Goal: Task Accomplishment & Management: Complete application form

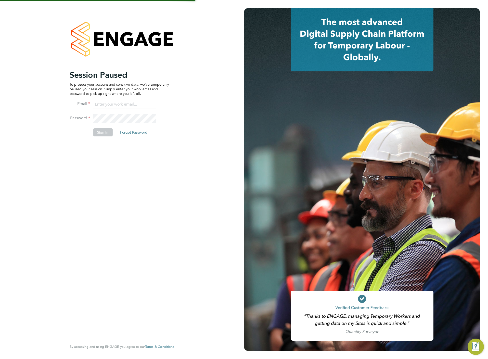
type input "[PERSON_NAME][EMAIL_ADDRESS][DOMAIN_NAME]"
click at [103, 131] on button "Sign In" at bounding box center [102, 132] width 19 height 8
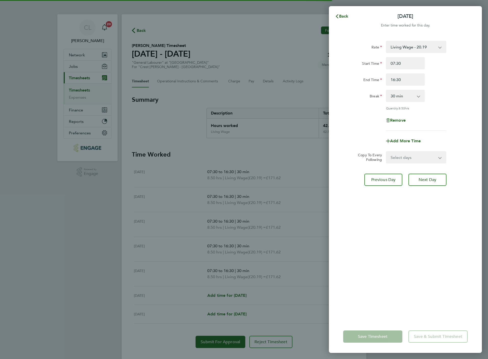
select select "30"
click at [46, 222] on div "Back [DATE] Enter time worked for this day. Rate Living Wage - 20.19 Standard -…" at bounding box center [244, 179] width 488 height 359
click at [336, 14] on icon "button" at bounding box center [337, 16] width 4 height 4
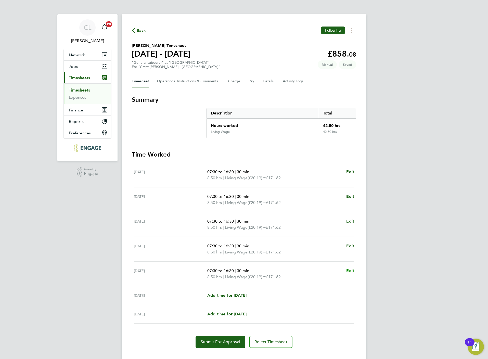
click at [350, 268] on span "Edit" at bounding box center [350, 270] width 8 height 5
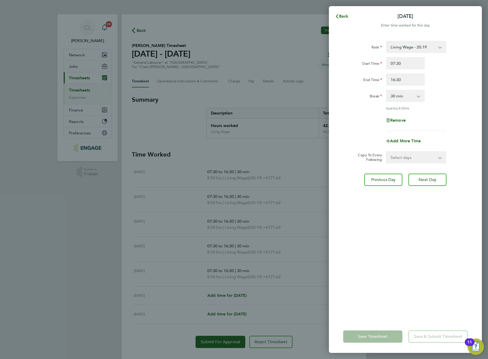
click at [404, 93] on select "0 min 15 min 30 min 45 min 60 min 75 min 90 min" at bounding box center [402, 95] width 32 height 11
select select "0"
click at [386, 90] on select "0 min 15 min 30 min 45 min 60 min 75 min 90 min" at bounding box center [402, 95] width 32 height 11
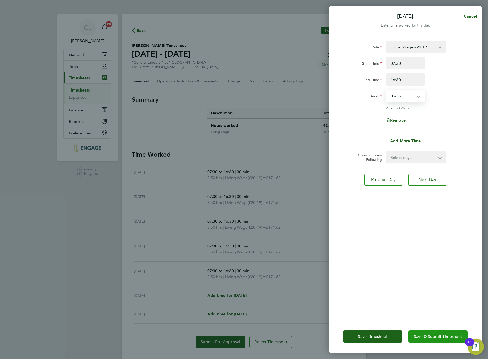
click at [429, 339] on button "Save & Submit Timesheet" at bounding box center [437, 336] width 59 height 12
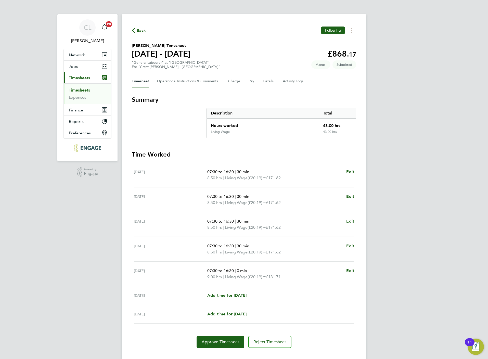
click at [139, 29] on span "Back" at bounding box center [141, 31] width 9 height 6
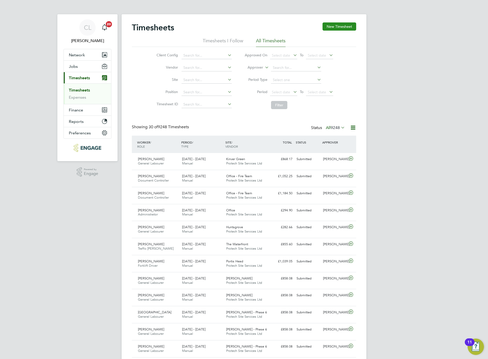
click at [345, 25] on button "New Timesheet" at bounding box center [339, 26] width 34 height 8
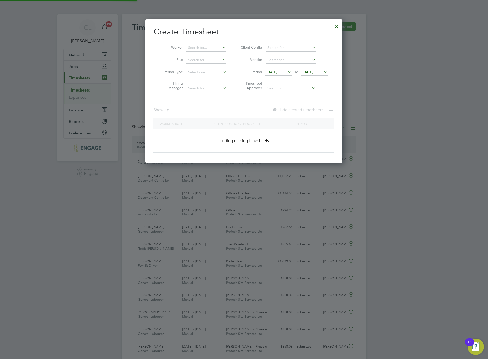
scroll to position [144, 197]
click at [202, 49] on input at bounding box center [206, 47] width 40 height 7
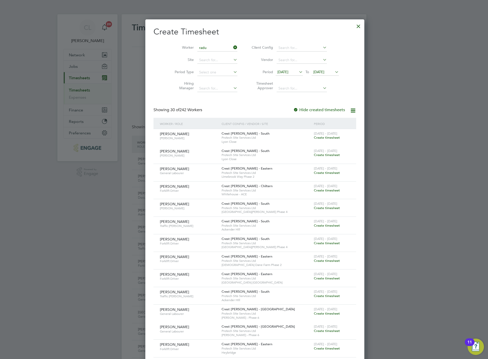
click at [213, 56] on li "[PERSON_NAME]" at bounding box center [217, 54] width 63 height 7
type input "[PERSON_NAME]"
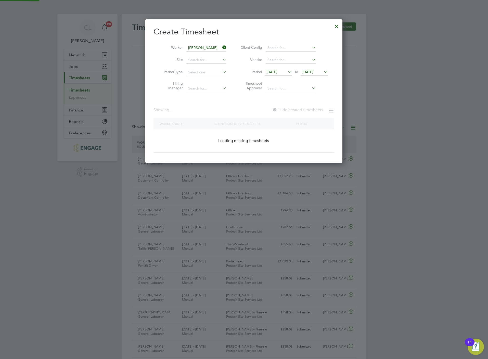
scroll to position [138, 197]
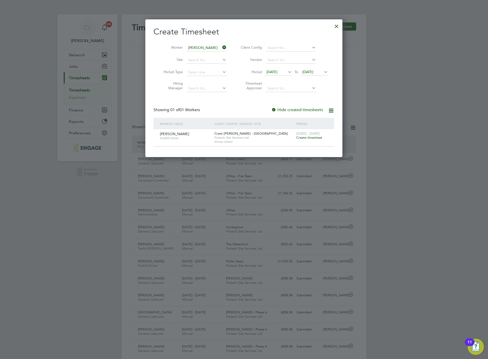
click at [313, 138] on span "Create timesheet" at bounding box center [309, 137] width 26 height 4
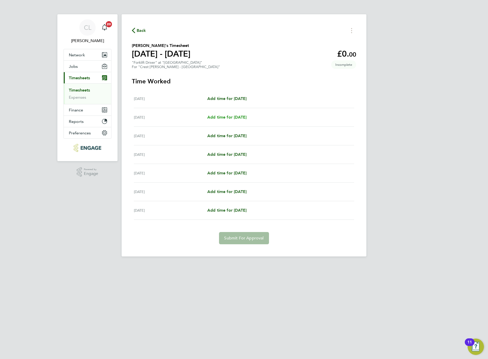
click at [232, 116] on span "Add time for [DATE]" at bounding box center [226, 117] width 39 height 5
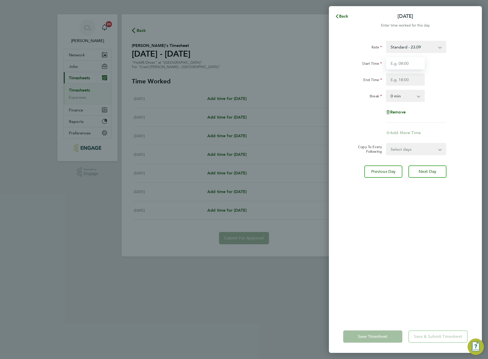
click at [393, 62] on input "Start Time" at bounding box center [405, 63] width 39 height 12
click at [396, 65] on input "Start Time" at bounding box center [405, 63] width 39 height 12
type input "07:30"
type input "16:30"
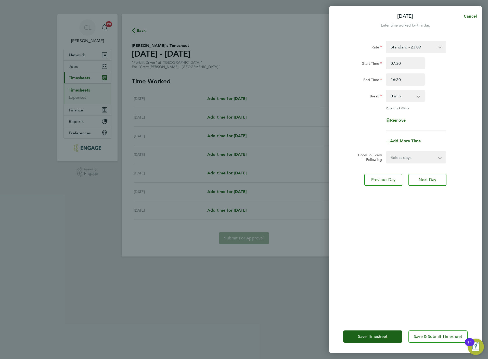
click at [398, 96] on select "0 min 15 min 30 min 45 min 60 min 75 min 90 min" at bounding box center [402, 95] width 32 height 11
select select "60"
click at [386, 90] on select "0 min 15 min 30 min 45 min 60 min 75 min 90 min" at bounding box center [402, 95] width 32 height 11
click at [428, 340] on button "Save & Submit Timesheet" at bounding box center [437, 336] width 59 height 12
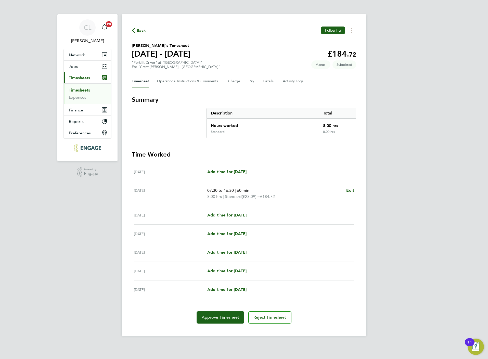
click at [140, 32] on span "Back" at bounding box center [141, 31] width 9 height 6
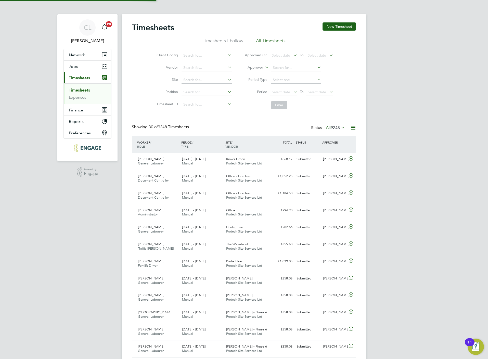
scroll to position [13, 44]
click at [335, 25] on button "New Timesheet" at bounding box center [339, 26] width 34 height 8
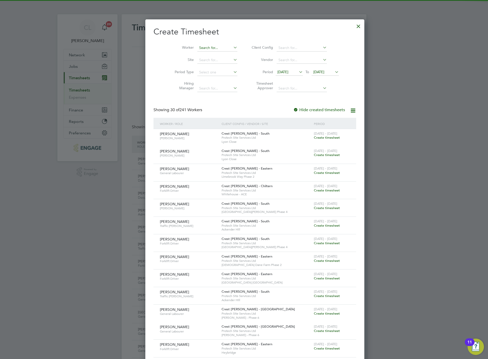
click at [209, 49] on input at bounding box center [217, 47] width 40 height 7
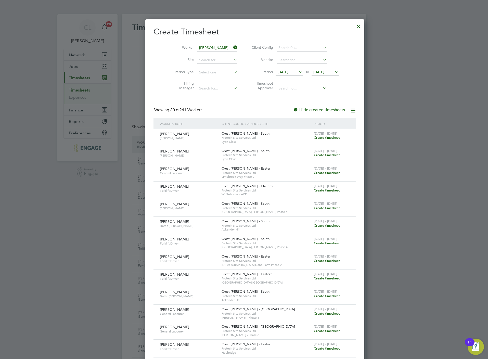
click at [199, 59] on li "[PERSON_NAME]" at bounding box center [217, 61] width 63 height 7
type input "[PERSON_NAME]"
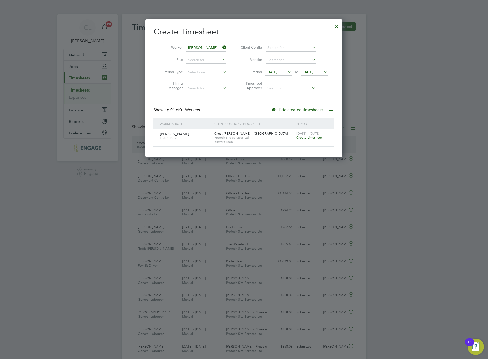
click at [301, 139] on span "Create timesheet" at bounding box center [309, 137] width 26 height 4
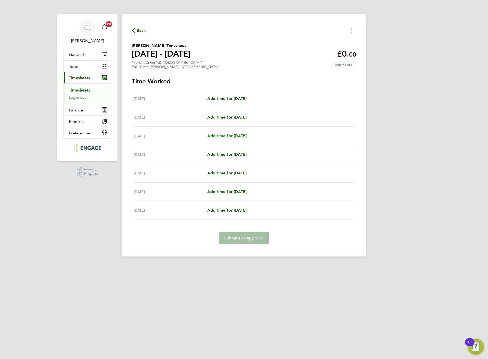
click at [237, 139] on link "Add time for [DATE]" at bounding box center [226, 136] width 39 height 6
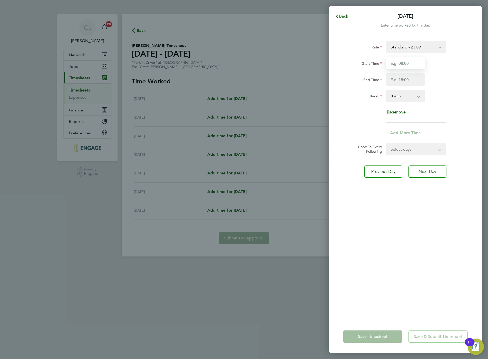
click at [395, 61] on input "Start Time" at bounding box center [405, 63] width 39 height 12
type input "07:30"
type input "16:30"
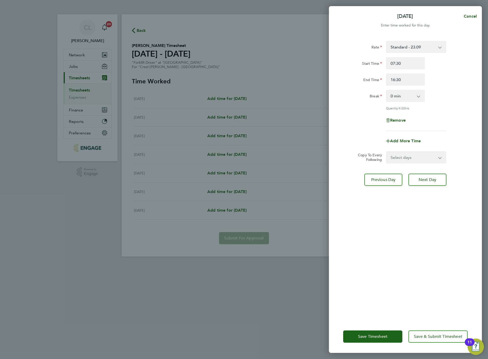
click at [411, 102] on div "0 min 15 min 30 min 45 min 60 min 75 min 90 min" at bounding box center [405, 96] width 39 height 12
drag, startPoint x: 411, startPoint y: 96, endPoint x: 412, endPoint y: 102, distance: 6.2
click at [411, 96] on select "0 min 15 min 30 min 45 min 60 min 75 min 90 min" at bounding box center [402, 95] width 32 height 11
select select "60"
click at [386, 90] on select "0 min 15 min 30 min 45 min 60 min 75 min 90 min" at bounding box center [402, 95] width 32 height 11
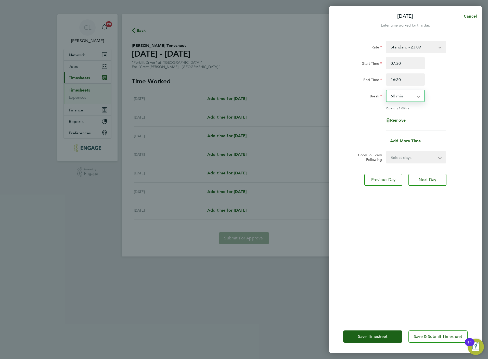
click at [418, 156] on select "Select days Day Weekday (Mon-Fri) Weekend (Sat-Sun) [DATE] [DATE] [DATE] [DATE]" at bounding box center [412, 157] width 53 height 11
select select "WEEKDAY"
click at [386, 152] on select "Select days Day Weekday (Mon-Fri) Weekend (Sat-Sun) [DATE] [DATE] [DATE] [DATE]" at bounding box center [412, 157] width 53 height 11
select select "[DATE]"
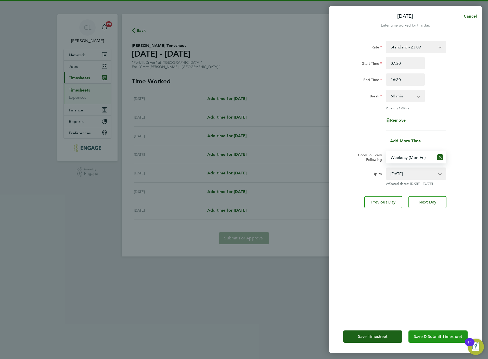
click at [429, 337] on span "Save & Submit Timesheet" at bounding box center [437, 336] width 48 height 5
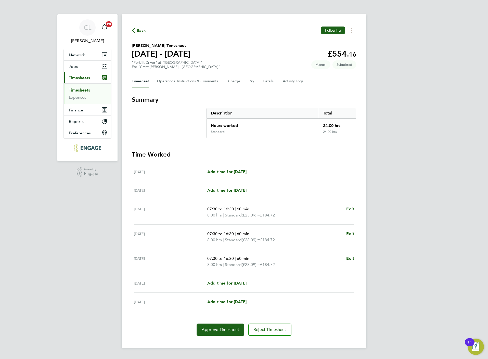
click at [138, 31] on span "Back" at bounding box center [141, 31] width 9 height 6
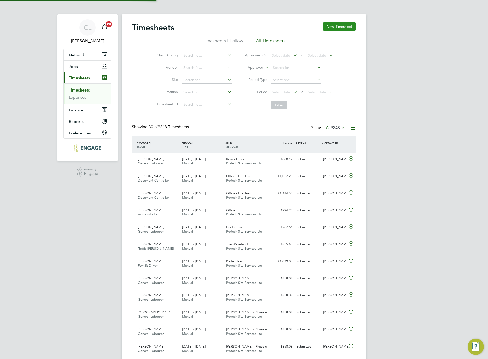
click at [337, 28] on button "New Timesheet" at bounding box center [339, 26] width 34 height 8
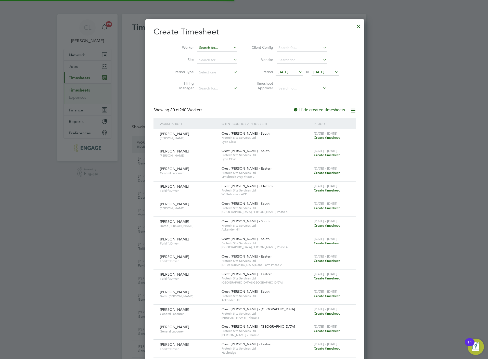
click at [200, 48] on input at bounding box center [217, 47] width 40 height 7
click at [219, 62] on b "Wa" at bounding box center [222, 62] width 6 height 4
type input "[PERSON_NAME]"
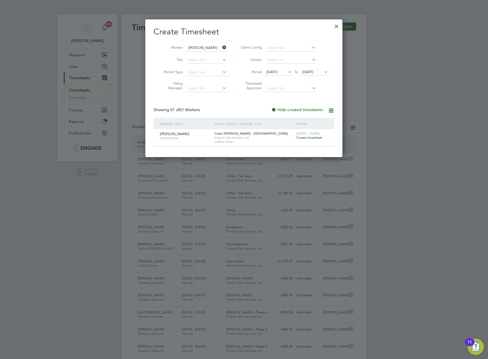
click at [303, 137] on span "Create timesheet" at bounding box center [309, 137] width 26 height 4
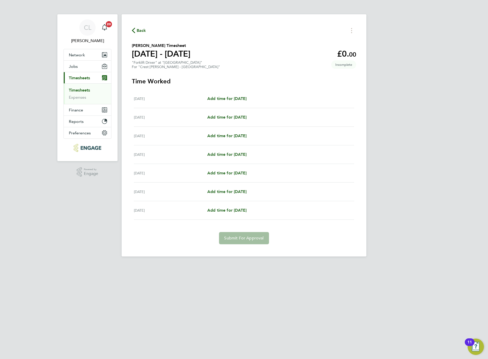
click at [241, 102] on div "[DATE] Add time for [DATE] Add time for [DATE]" at bounding box center [244, 98] width 220 height 19
click at [241, 99] on span "Add time for [DATE]" at bounding box center [226, 98] width 39 height 5
select select "60"
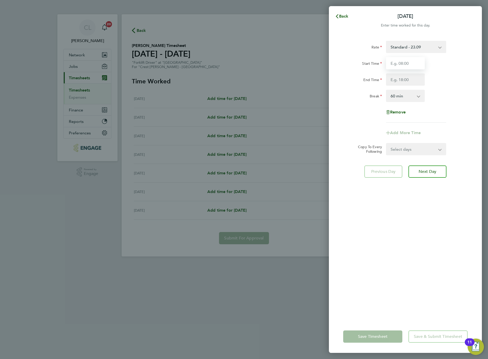
click at [400, 68] on input "Start Time" at bounding box center [405, 63] width 39 height 12
type input "07:30"
type input "16:30"
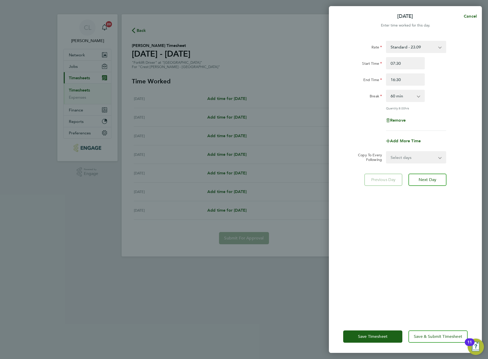
click at [413, 158] on select "Select days Day Weekday (Mon-Fri) Weekend (Sat-Sun) [DATE] [DATE] [DATE] [DATE]…" at bounding box center [412, 157] width 53 height 11
select select "WEEKDAY"
click at [386, 152] on select "Select days Day Weekday (Mon-Fri) Weekend (Sat-Sun) [DATE] [DATE] [DATE] [DATE]…" at bounding box center [412, 157] width 53 height 11
select select "[DATE]"
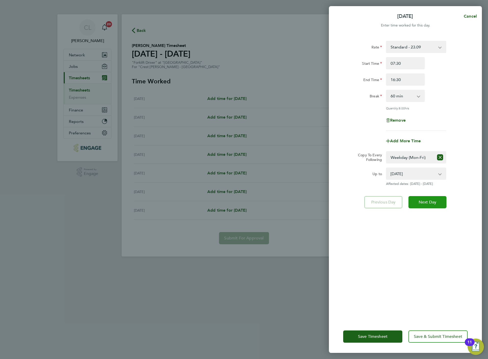
click at [430, 202] on span "Next Day" at bounding box center [427, 201] width 18 height 5
select select "60"
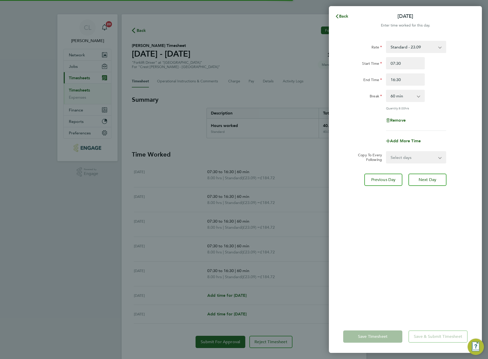
click at [432, 202] on div "Rate Standard - 23.09 Start Time 07:30 End Time 16:30 Break 0 min 15 min 30 min…" at bounding box center [405, 177] width 153 height 285
click at [420, 170] on div "Rate Standard - 23.09 Start Time 07:30 End Time 16:30 Break 0 min 15 min 30 min…" at bounding box center [405, 177] width 153 height 285
click at [424, 174] on button "Next Day" at bounding box center [427, 179] width 38 height 12
select select "60"
click at [401, 120] on span "Remove" at bounding box center [398, 120] width 16 height 5
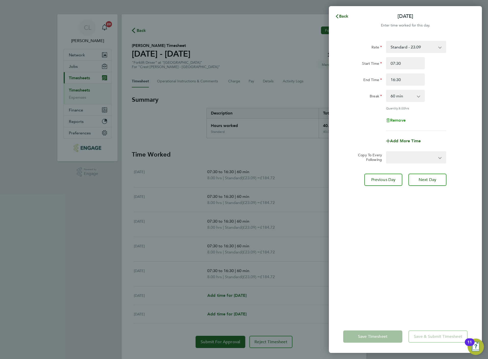
select select "null"
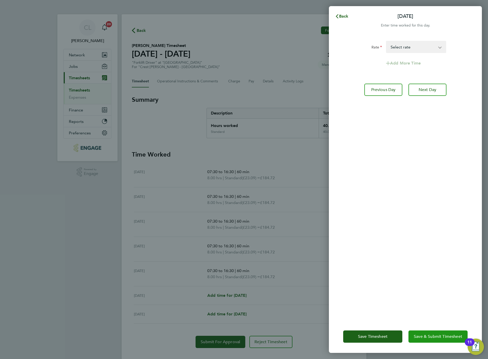
click at [446, 333] on button "Save & Submit Timesheet" at bounding box center [437, 336] width 59 height 12
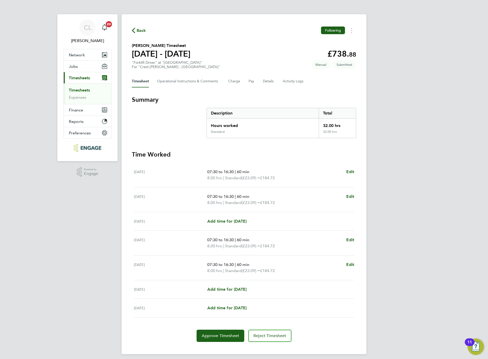
click at [138, 28] on span "Back" at bounding box center [141, 31] width 9 height 6
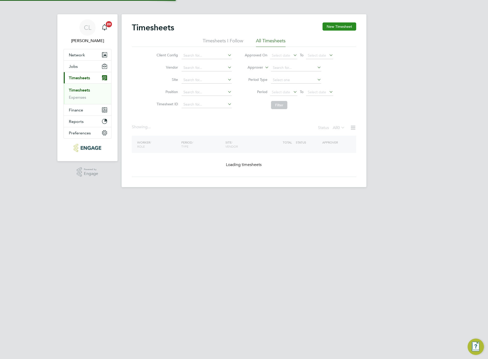
click at [337, 27] on button "New Timesheet" at bounding box center [339, 26] width 34 height 8
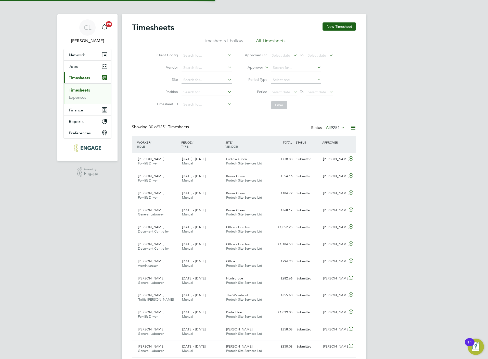
scroll to position [13, 44]
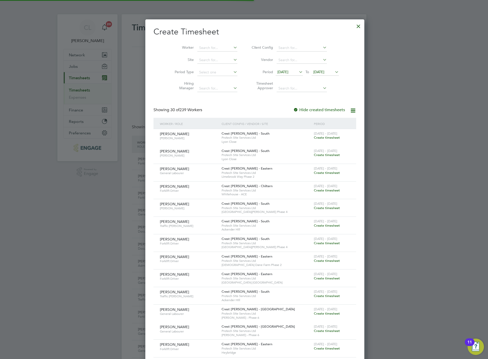
click at [199, 43] on li "Worker" at bounding box center [203, 48] width 79 height 12
click at [202, 46] on input at bounding box center [217, 47] width 40 height 7
type input "j"
type input "s"
type input "j"
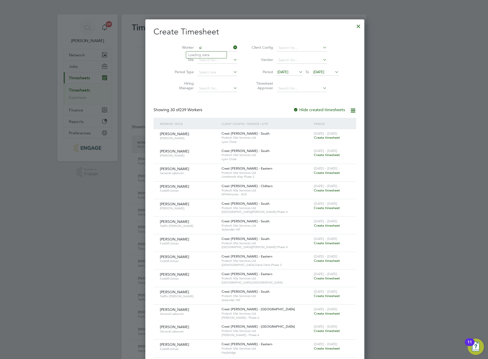
type input "s"
type input "d"
type input "w"
type input "wj"
click at [198, 46] on input at bounding box center [217, 47] width 40 height 7
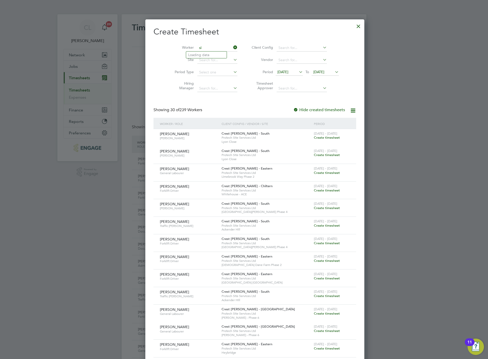
type input "s"
click at [207, 63] on li "[PERSON_NAME]" at bounding box center [210, 61] width 49 height 7
type input "[PERSON_NAME]"
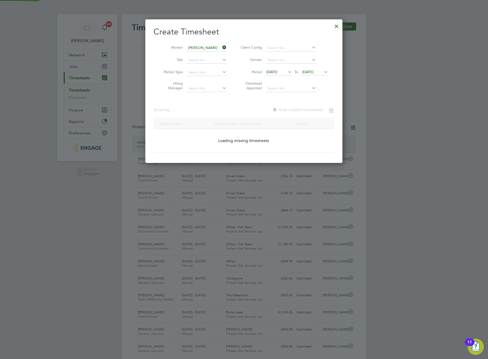
scroll to position [138, 197]
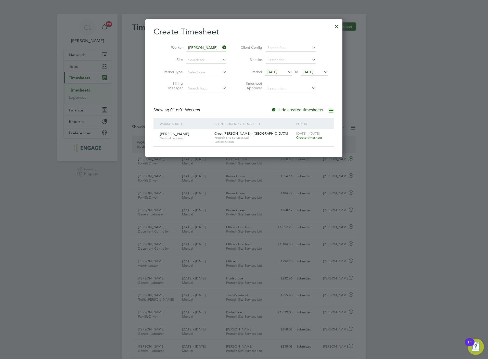
click at [307, 139] on span "Create timesheet" at bounding box center [309, 137] width 26 height 4
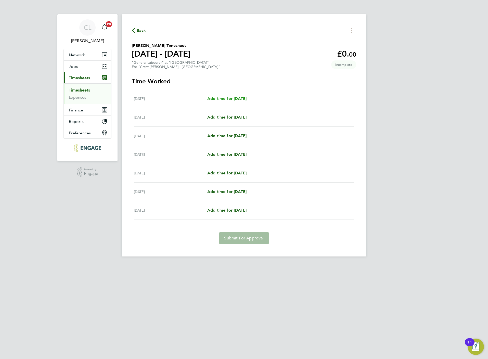
click at [222, 98] on span "Add time for [DATE]" at bounding box center [226, 98] width 39 height 5
select select "60"
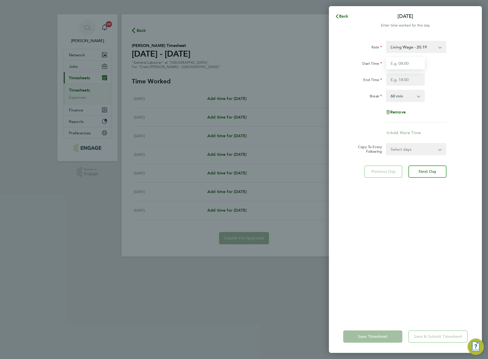
click at [404, 57] on input "Start Time" at bounding box center [405, 63] width 39 height 12
type input "07:30"
type input "16:30"
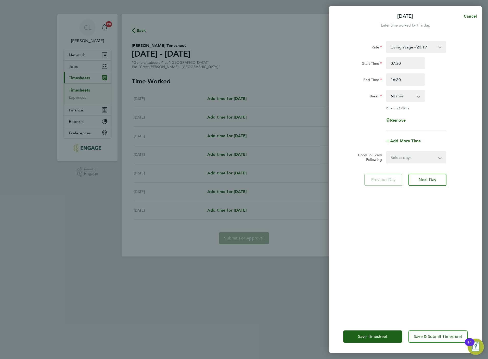
click at [408, 157] on select "Select days Day Weekday (Mon-Fri) Weekend (Sat-Sun) [DATE] [DATE] [DATE] [DATE]…" at bounding box center [412, 157] width 53 height 11
select select "WEEKDAY"
click at [386, 152] on select "Select days Day Weekday (Mon-Fri) Weekend (Sat-Sun) [DATE] [DATE] [DATE] [DATE]…" at bounding box center [412, 157] width 53 height 11
select select "[DATE]"
click at [435, 280] on div "Rate Living Wage - 20.19 Start Time 07:30 End Time 16:30 Break 0 min 15 min 30 …" at bounding box center [405, 177] width 153 height 285
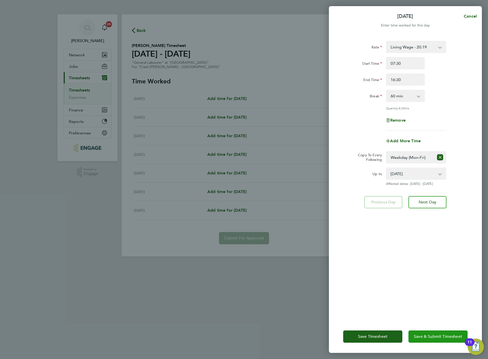
click at [443, 337] on span "Save & Submit Timesheet" at bounding box center [437, 336] width 48 height 5
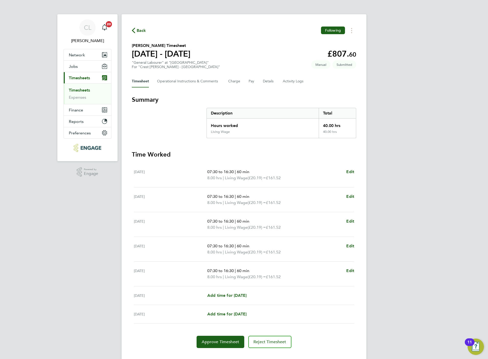
click at [139, 28] on span "Back" at bounding box center [141, 31] width 9 height 6
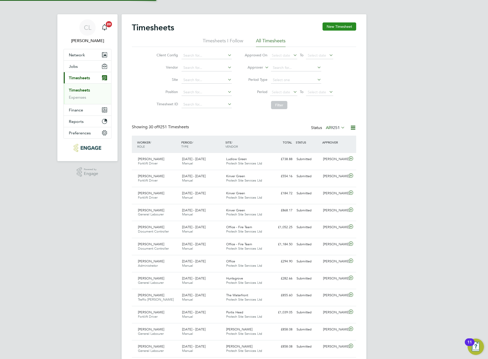
scroll to position [13, 44]
click at [340, 29] on button "New Timesheet" at bounding box center [339, 26] width 34 height 8
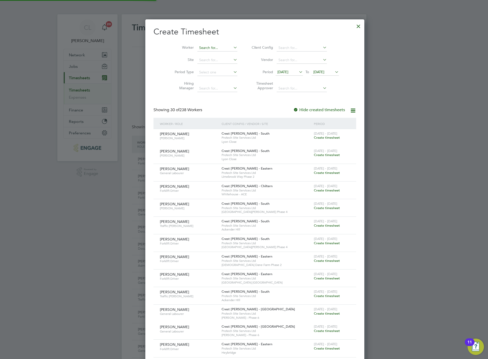
click at [199, 44] on input at bounding box center [217, 47] width 40 height 7
click at [199, 52] on li "[PERSON_NAME] erathne" at bounding box center [211, 54] width 51 height 7
type input "[PERSON_NAME]"
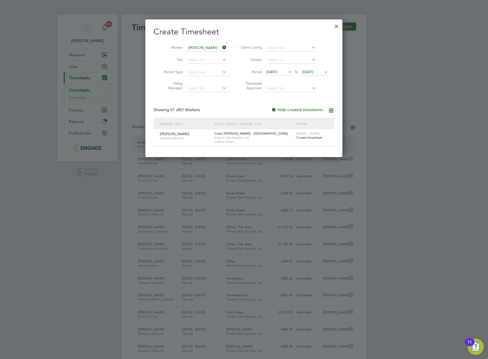
click at [309, 139] on span "Create timesheet" at bounding box center [309, 137] width 26 height 4
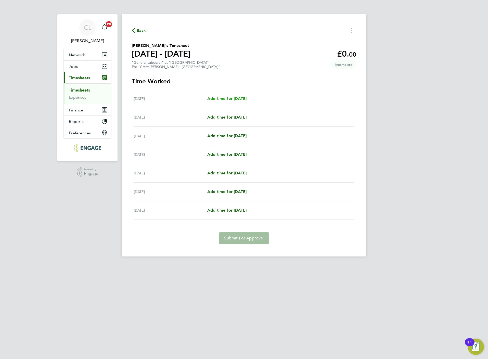
click at [246, 96] on span "Add time for [DATE]" at bounding box center [226, 98] width 39 height 5
select select "60"
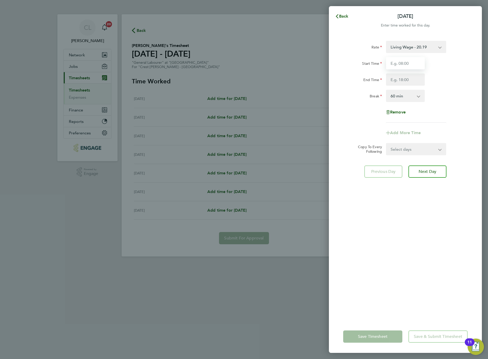
click at [414, 64] on input "Start Time" at bounding box center [405, 63] width 39 height 12
type input "07:30"
type input "16:30"
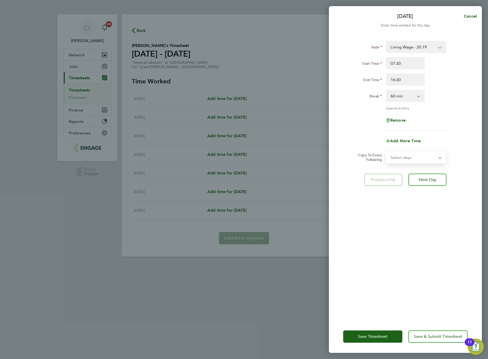
click at [409, 154] on select "Select days Day Weekday (Mon-Fri) Weekend (Sat-Sun) [DATE] [DATE] [DATE] [DATE]…" at bounding box center [412, 157] width 53 height 11
select select "WEEKDAY"
click at [386, 152] on select "Select days Day Weekday (Mon-Fri) Weekend (Sat-Sun) [DATE] [DATE] [DATE] [DATE]…" at bounding box center [412, 157] width 53 height 11
select select "[DATE]"
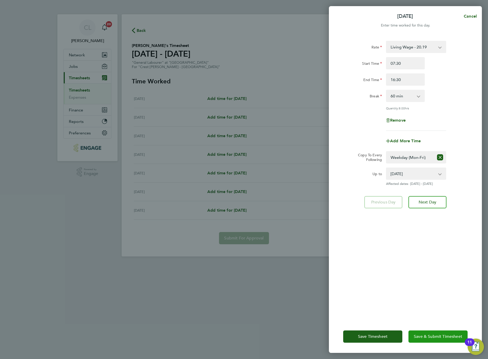
click at [446, 331] on button "Save & Submit Timesheet" at bounding box center [437, 336] width 59 height 12
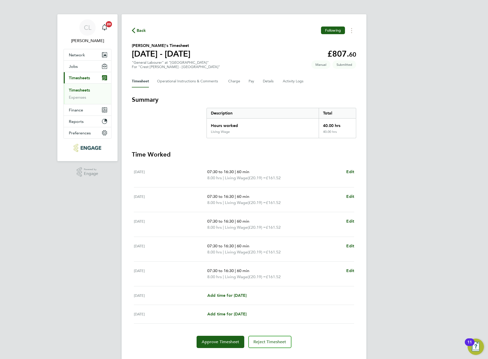
click at [142, 30] on span "Back" at bounding box center [141, 31] width 9 height 6
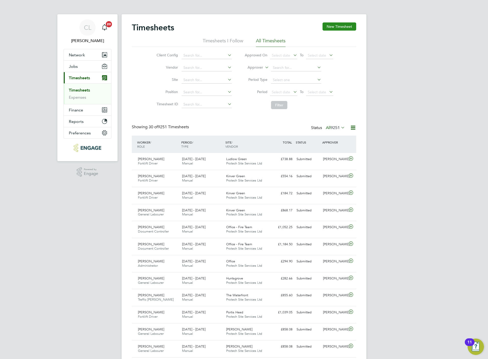
click at [340, 30] on button "New Timesheet" at bounding box center [339, 26] width 34 height 8
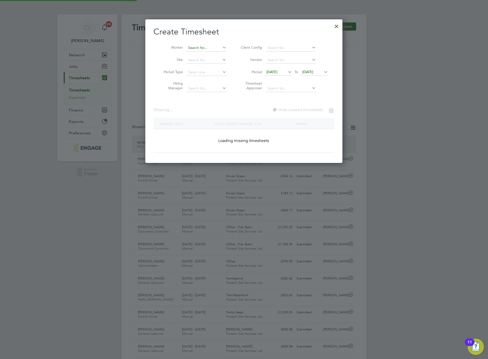
click at [190, 47] on input at bounding box center [206, 47] width 40 height 7
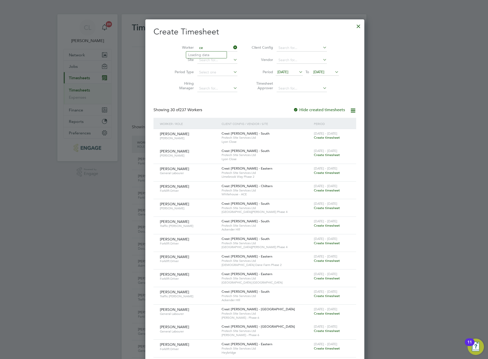
type input "c"
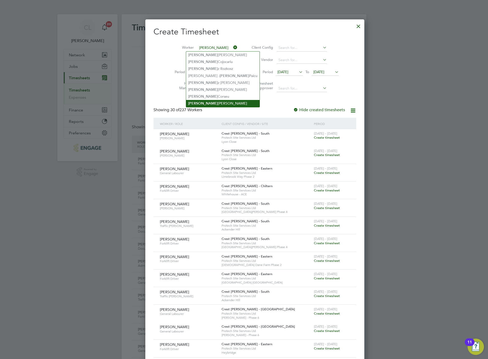
click at [213, 101] on li "[PERSON_NAME]" at bounding box center [222, 103] width 73 height 7
type input "[PERSON_NAME]"
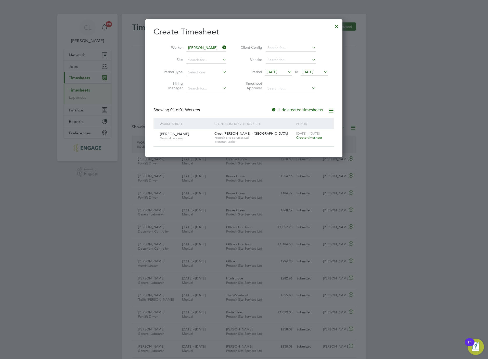
click at [310, 135] on span "[DATE] - [DATE]" at bounding box center [307, 133] width 23 height 4
click at [311, 135] on span "[DATE] - [DATE]" at bounding box center [307, 133] width 23 height 4
drag, startPoint x: 311, startPoint y: 135, endPoint x: 311, endPoint y: 139, distance: 3.4
click at [311, 139] on span "Create timesheet" at bounding box center [309, 137] width 26 height 4
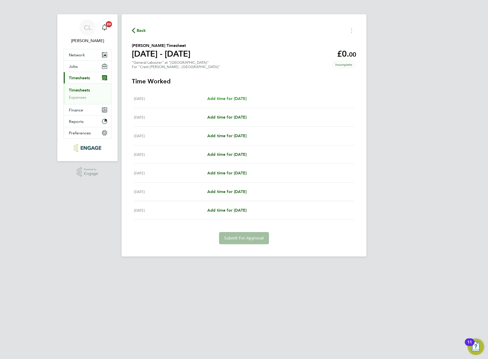
click at [223, 99] on span "Add time for [DATE]" at bounding box center [226, 98] width 39 height 5
select select "60"
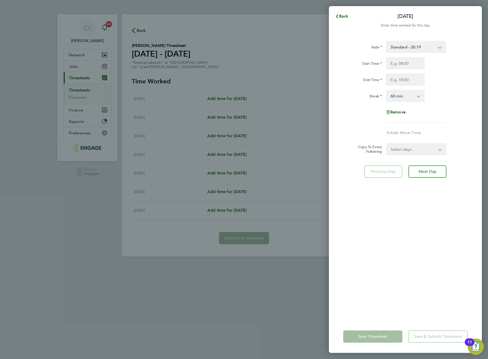
click at [389, 56] on div "Rate Standard - 20.19 Standard - 18.35 Living Wage - 18.65 Start Time End Time …" at bounding box center [405, 82] width 124 height 82
click at [399, 70] on div "Start Time End Time" at bounding box center [405, 71] width 128 height 29
click at [399, 68] on input "Start Time" at bounding box center [405, 63] width 39 height 12
type input "07:30"
type input "16:30"
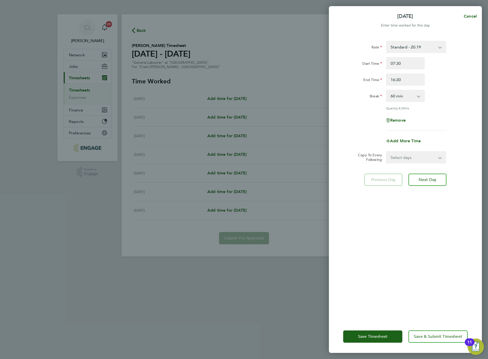
click at [416, 153] on select "Select days Day Weekday (Mon-Fri) Weekend (Sat-Sun) [DATE] [DATE] [DATE] [DATE]…" at bounding box center [412, 157] width 53 height 11
select select "TUE"
click at [386, 152] on select "Select days Day Weekday (Mon-Fri) Weekend (Sat-Sun) [DATE] [DATE] [DATE] [DATE]…" at bounding box center [412, 157] width 53 height 11
select select "[DATE]"
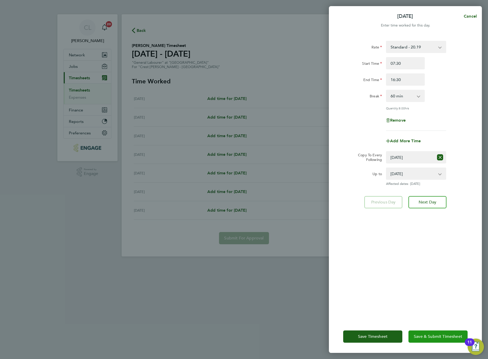
click at [439, 333] on button "Save & Submit Timesheet" at bounding box center [437, 336] width 59 height 12
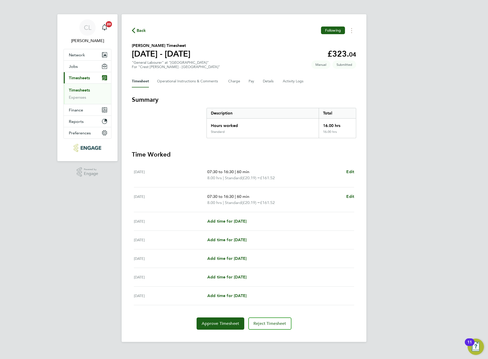
click at [136, 29] on span "Back" at bounding box center [139, 30] width 14 height 5
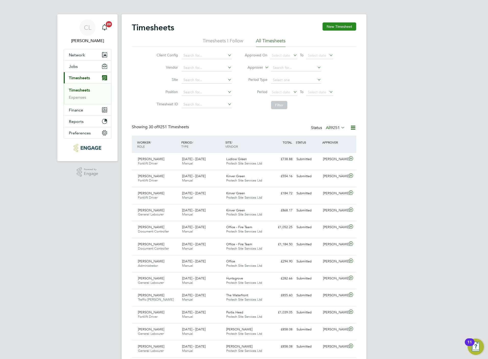
click at [344, 26] on button "New Timesheet" at bounding box center [339, 26] width 34 height 8
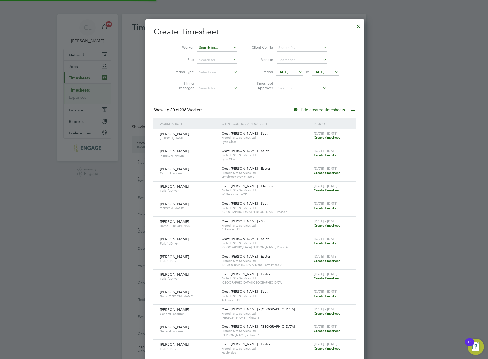
click at [214, 44] on input at bounding box center [217, 47] width 40 height 7
click at [209, 53] on li "[PERSON_NAME]" at bounding box center [210, 54] width 48 height 7
type input "[PERSON_NAME]"
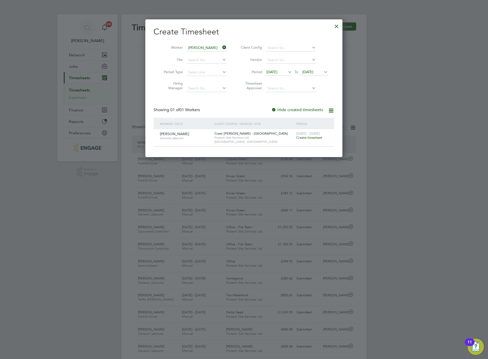
click at [316, 139] on span "Create timesheet" at bounding box center [309, 137] width 26 height 4
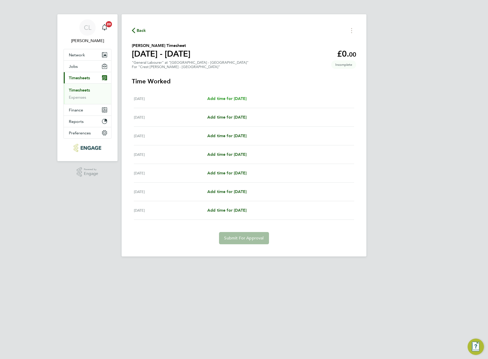
click at [210, 100] on span "Add time for [DATE]" at bounding box center [226, 98] width 39 height 5
select select "60"
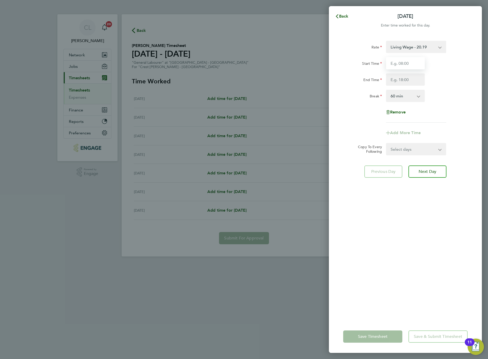
click at [403, 64] on input "Start Time" at bounding box center [405, 63] width 39 height 12
type input "07:30"
type input "16:30"
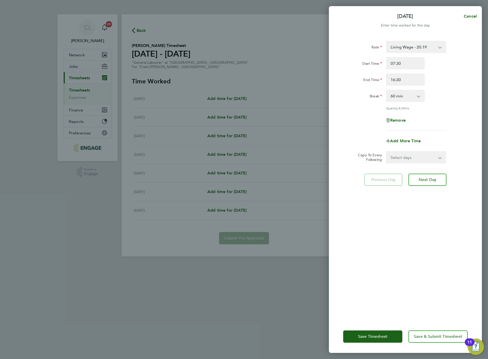
click at [406, 156] on select "Select days Day Weekday (Mon-Fri) Weekend (Sat-Sun) [DATE] [DATE] [DATE] [DATE]…" at bounding box center [412, 157] width 53 height 11
select select "WEEKDAY"
click at [386, 152] on select "Select days Day Weekday (Mon-Fri) Weekend (Sat-Sun) [DATE] [DATE] [DATE] [DATE]…" at bounding box center [412, 157] width 53 height 11
select select "[DATE]"
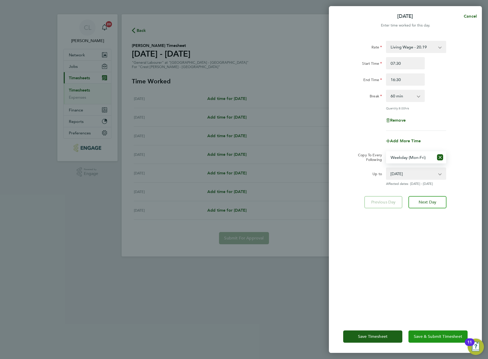
click at [434, 340] on button "Save & Submit Timesheet" at bounding box center [437, 336] width 59 height 12
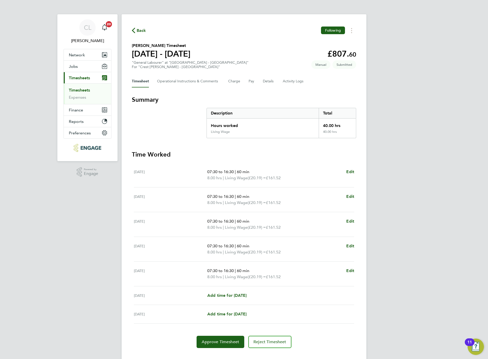
click at [139, 31] on span "Back" at bounding box center [141, 31] width 9 height 6
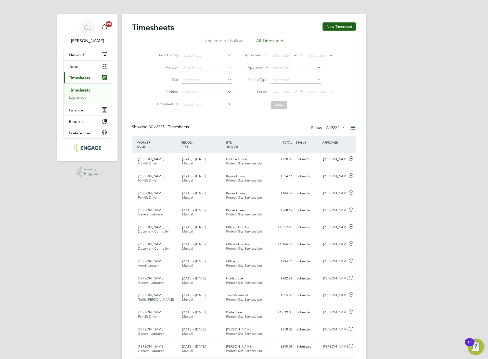
click at [337, 31] on div "Timesheets New Timesheet" at bounding box center [244, 29] width 224 height 15
click at [338, 28] on button "New Timesheet" at bounding box center [339, 26] width 34 height 8
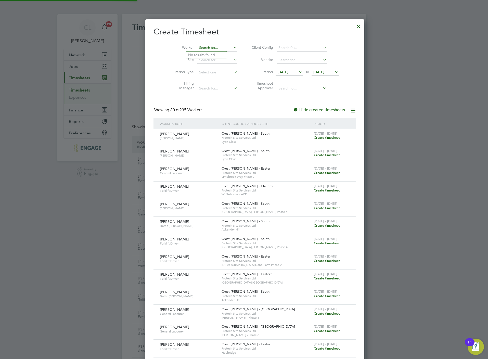
click at [212, 46] on input at bounding box center [217, 47] width 40 height 7
click at [219, 55] on li "Sa m [PERSON_NAME]" at bounding box center [206, 54] width 41 height 7
type input "[PERSON_NAME]"
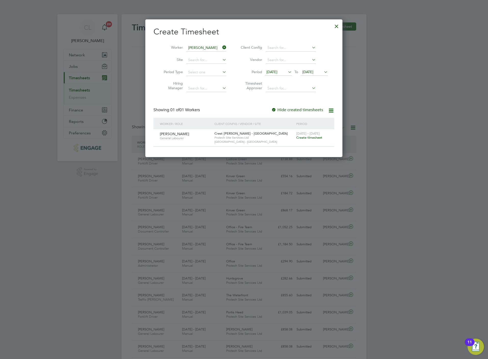
click at [303, 139] on span "Create timesheet" at bounding box center [309, 137] width 26 height 4
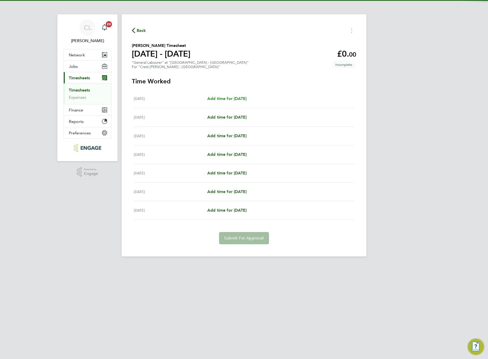
click at [231, 97] on span "Add time for [DATE]" at bounding box center [226, 98] width 39 height 5
select select "60"
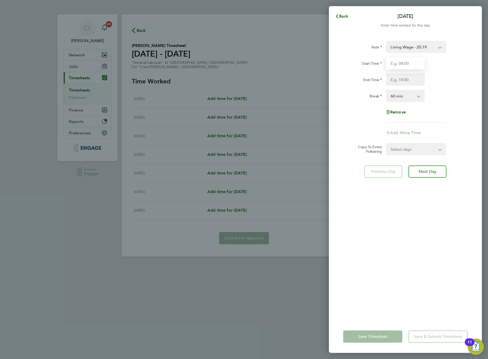
click at [399, 61] on input "Start Time" at bounding box center [405, 63] width 39 height 12
type input "07:30"
type input "16:30"
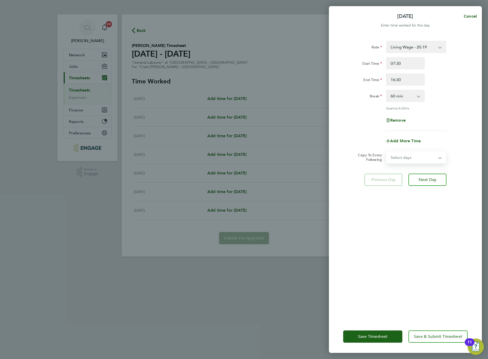
click at [410, 158] on select "Select days Day Weekday (Mon-Fri) Weekend (Sat-Sun) [DATE] [DATE] [DATE] [DATE]…" at bounding box center [412, 157] width 53 height 11
select select "WEEKDAY"
click at [386, 152] on select "Select days Day Weekday (Mon-Fri) Weekend (Sat-Sun) [DATE] [DATE] [DATE] [DATE]…" at bounding box center [412, 157] width 53 height 11
select select "[DATE]"
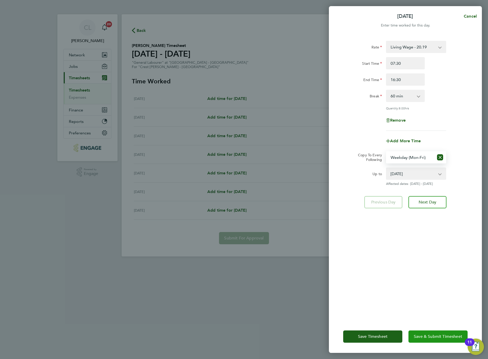
click at [432, 337] on span "Save & Submit Timesheet" at bounding box center [437, 336] width 48 height 5
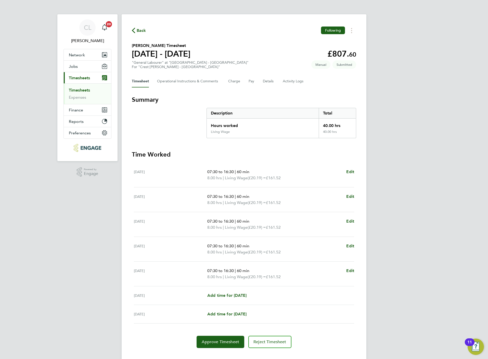
click at [141, 28] on span "Back" at bounding box center [141, 31] width 9 height 6
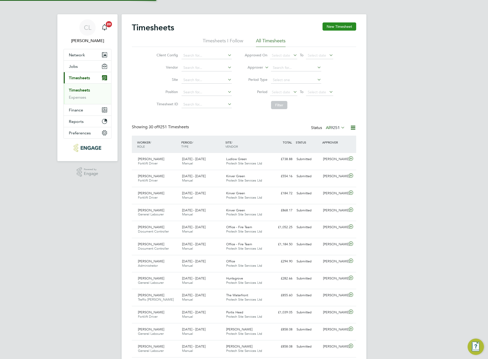
click at [343, 28] on button "New Timesheet" at bounding box center [339, 26] width 34 height 8
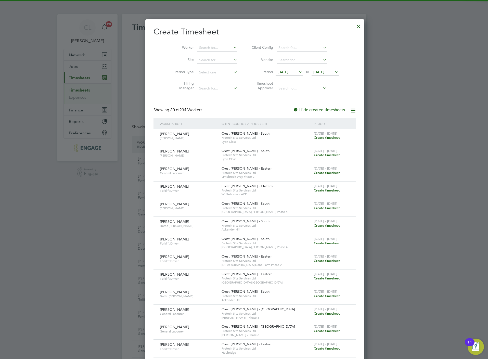
click at [196, 43] on li "Worker" at bounding box center [203, 48] width 79 height 12
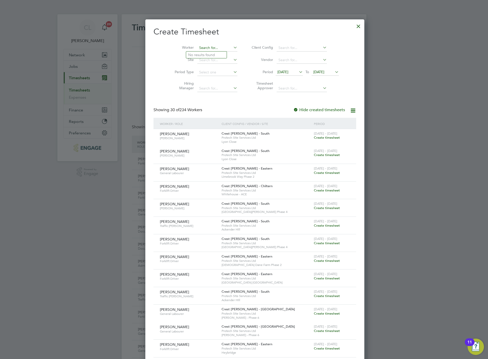
click at [198, 45] on input at bounding box center [217, 47] width 40 height 7
click at [206, 50] on input "darre t" at bounding box center [217, 47] width 40 height 7
click at [205, 48] on input "darre t" at bounding box center [217, 47] width 40 height 7
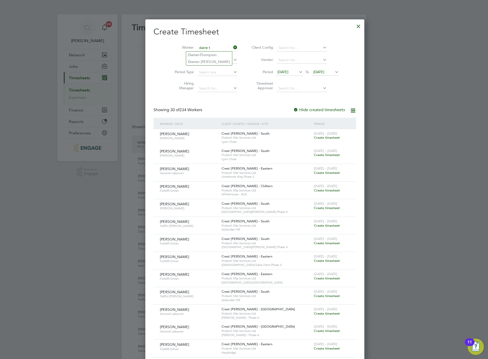
click at [205, 48] on input "darre t" at bounding box center [217, 47] width 40 height 7
click at [217, 54] on b "Tonk" at bounding box center [221, 55] width 8 height 4
type input "[PERSON_NAME]"
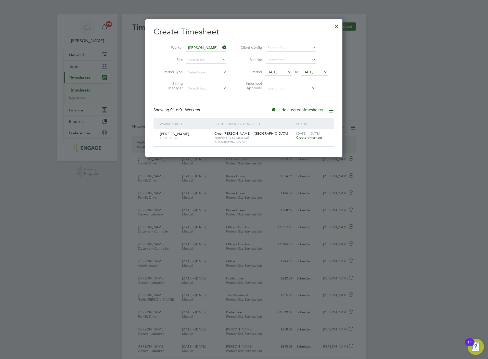
click at [305, 137] on span "Create timesheet" at bounding box center [309, 137] width 26 height 4
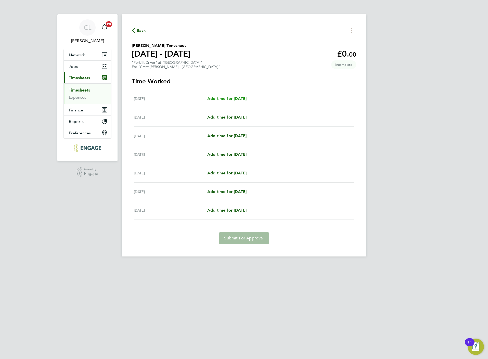
click at [240, 97] on span "Add time for [DATE]" at bounding box center [226, 98] width 39 height 5
select select "60"
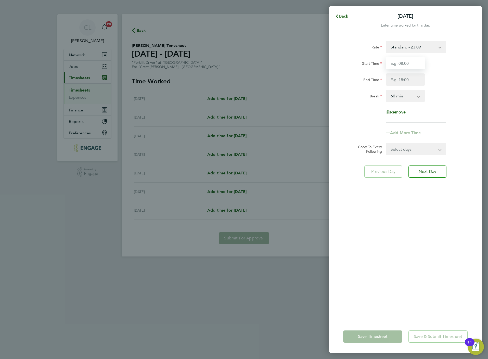
click at [403, 67] on input "Start Time" at bounding box center [405, 63] width 39 height 12
type input "07:30"
type input "16:30"
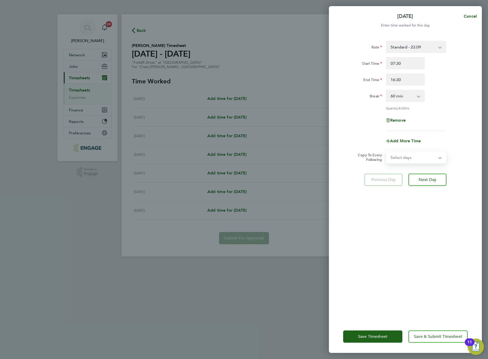
click at [428, 158] on select "Select days Day Weekday (Mon-Fri) Weekend (Sat-Sun) [DATE] [DATE] [DATE] [DATE]…" at bounding box center [412, 157] width 53 height 11
select select "DAY"
click at [386, 152] on select "Select days Day Weekday (Mon-Fri) Weekend (Sat-Sun) [DATE] [DATE] [DATE] [DATE]…" at bounding box center [412, 157] width 53 height 11
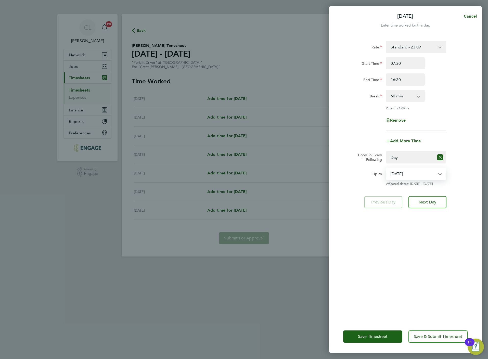
click at [420, 171] on select "[DATE] [DATE] [DATE] [DATE] [DATE] [DATE]" at bounding box center [412, 173] width 53 height 11
select select "[DATE]"
click at [386, 168] on select "[DATE] [DATE] [DATE] [DATE] [DATE] [DATE]" at bounding box center [412, 173] width 53 height 11
click at [442, 335] on span "Save & Submit Timesheet" at bounding box center [437, 336] width 48 height 5
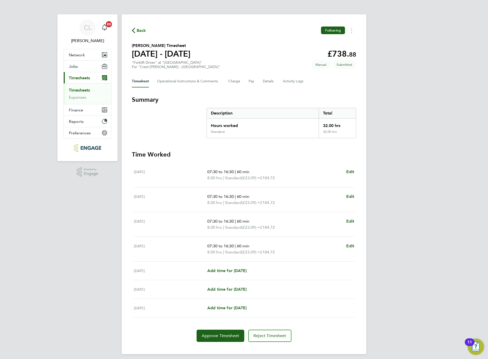
click at [137, 31] on span "Back" at bounding box center [141, 31] width 9 height 6
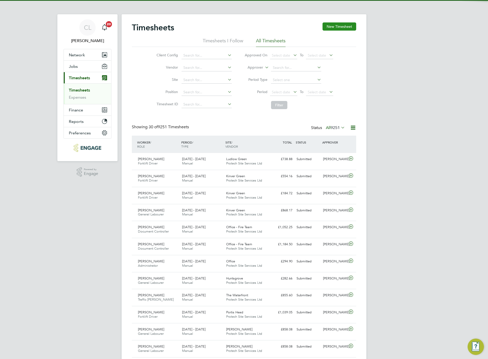
click at [341, 27] on button "New Timesheet" at bounding box center [339, 26] width 34 height 8
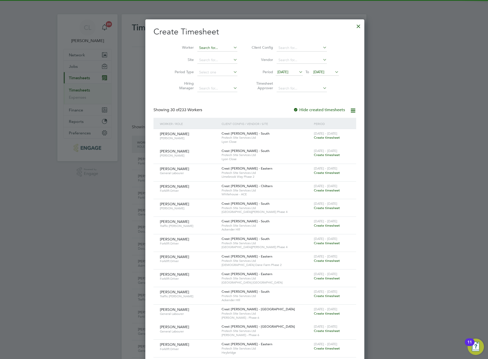
click at [197, 45] on input at bounding box center [217, 47] width 40 height 7
click at [219, 55] on b "[PERSON_NAME]" at bounding box center [234, 55] width 30 height 4
type input "[PERSON_NAME]"
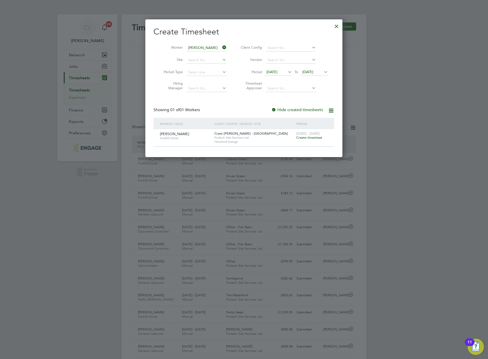
click at [313, 138] on span "Create timesheet" at bounding box center [309, 137] width 26 height 4
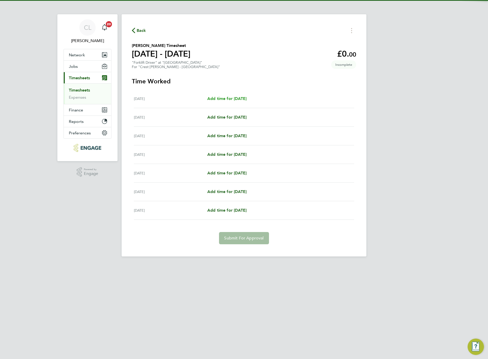
click at [238, 99] on span "Add time for [DATE]" at bounding box center [226, 98] width 39 height 5
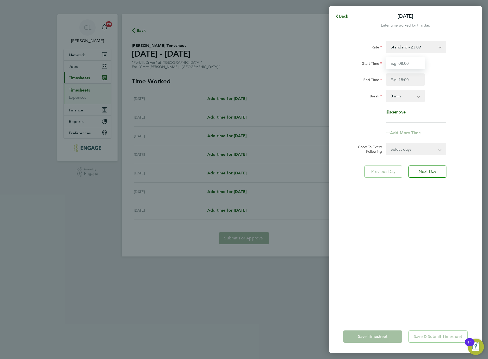
click at [404, 58] on input "Start Time" at bounding box center [405, 63] width 39 height 12
type input "07:30"
type input "16:30"
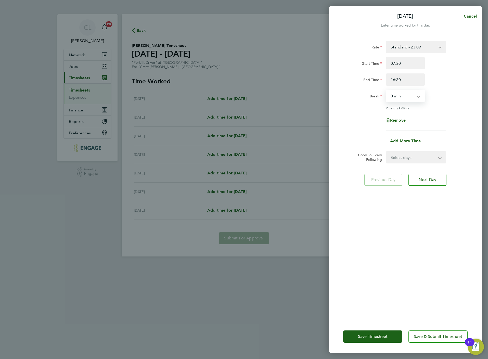
click at [393, 95] on select "0 min 15 min 30 min 45 min 60 min 75 min 90 min" at bounding box center [402, 95] width 32 height 11
select select "60"
click at [386, 90] on select "0 min 15 min 30 min 45 min 60 min 75 min 90 min" at bounding box center [402, 95] width 32 height 11
click at [409, 161] on select "Select days Day Weekday (Mon-Fri) Weekend (Sat-Sun) [DATE] [DATE] [DATE] [DATE]…" at bounding box center [412, 157] width 53 height 11
select select "WEEKDAY"
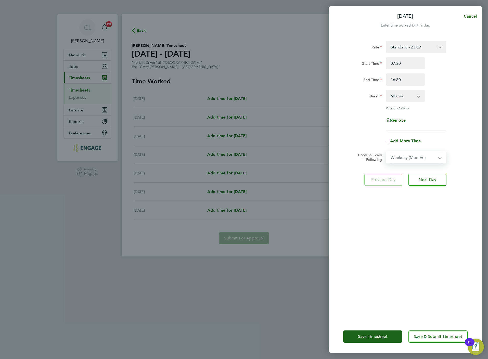
click at [386, 152] on select "Select days Day Weekday (Mon-Fri) Weekend (Sat-Sun) [DATE] [DATE] [DATE] [DATE]…" at bounding box center [412, 157] width 53 height 11
select select "[DATE]"
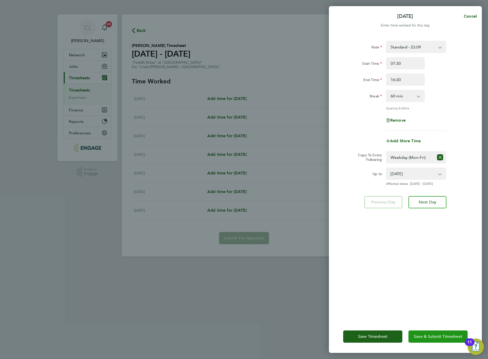
click at [434, 339] on button "Save & Submit Timesheet" at bounding box center [437, 336] width 59 height 12
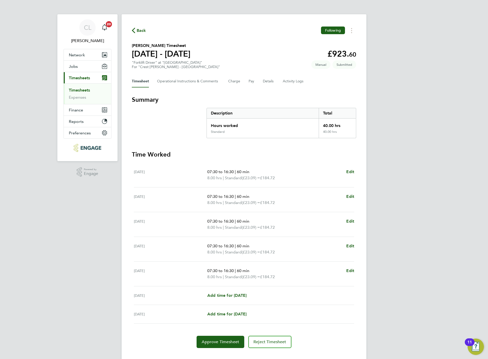
click at [139, 28] on span "Back" at bounding box center [141, 31] width 9 height 6
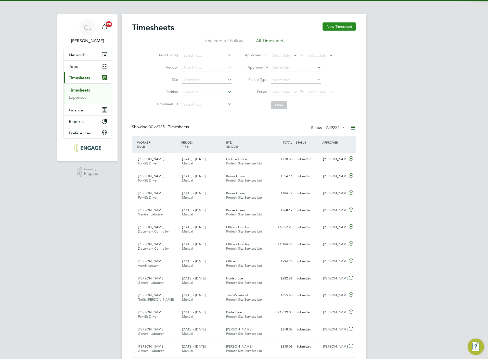
click at [345, 29] on button "New Timesheet" at bounding box center [339, 26] width 34 height 8
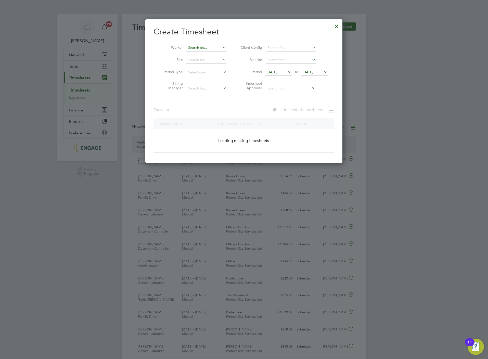
click at [208, 51] on div "Timesheets New Timesheet Timesheets I Follow All Timesheets Client Config Vendo…" at bounding box center [244, 351] width 245 height 674
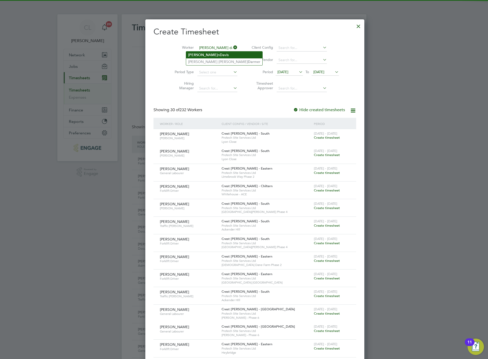
click at [194, 57] on b "[PERSON_NAME]" at bounding box center [203, 55] width 30 height 4
type input "[PERSON_NAME]"
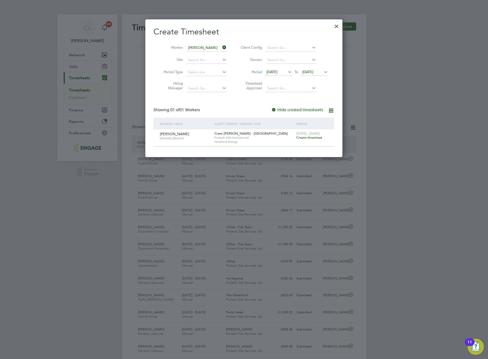
click at [314, 136] on span "Create timesheet" at bounding box center [309, 137] width 26 height 4
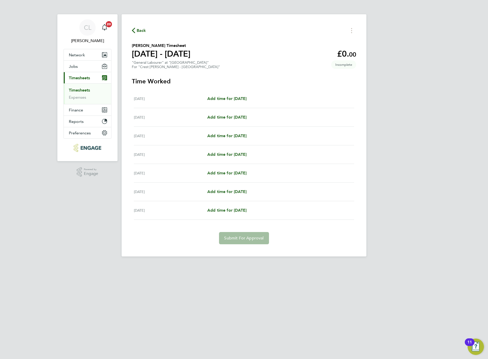
click at [245, 93] on div "[DATE] Add time for [DATE] Add time for [DATE]" at bounding box center [244, 98] width 220 height 19
click at [246, 97] on span "Add time for [DATE]" at bounding box center [226, 98] width 39 height 5
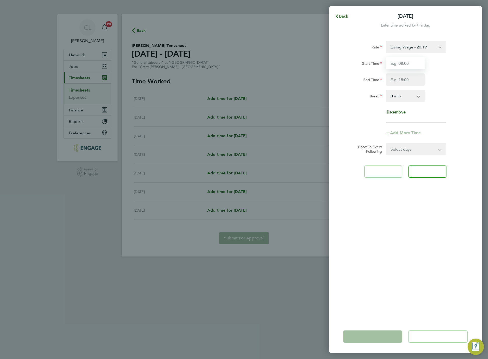
click at [391, 66] on input "Start Time" at bounding box center [405, 63] width 39 height 12
type input "07:30"
type input "16:30"
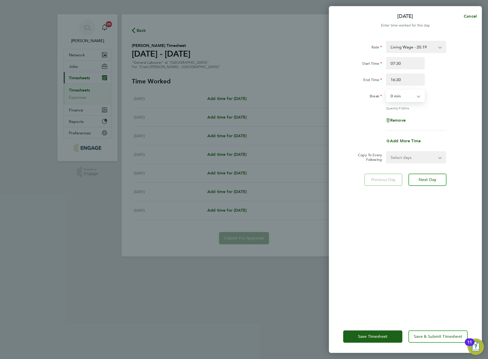
click at [405, 97] on select "0 min 15 min 30 min 45 min 60 min 75 min 90 min" at bounding box center [402, 95] width 32 height 11
select select "60"
click at [386, 90] on select "0 min 15 min 30 min 45 min 60 min 75 min 90 min" at bounding box center [402, 95] width 32 height 11
drag, startPoint x: 421, startPoint y: 162, endPoint x: 420, endPoint y: 159, distance: 2.7
click at [421, 162] on select "Select days Day Weekday (Mon-Fri) Weekend (Sat-Sun) [DATE] [DATE] [DATE] [DATE]…" at bounding box center [412, 157] width 53 height 11
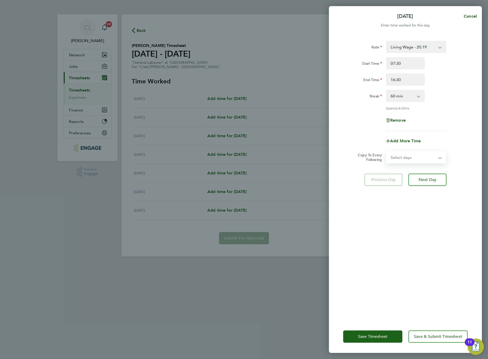
select select "TUE"
click at [386, 152] on select "Select days Day Weekday (Mon-Fri) Weekend (Sat-Sun) [DATE] [DATE] [DATE] [DATE]…" at bounding box center [412, 157] width 53 height 11
select select "[DATE]"
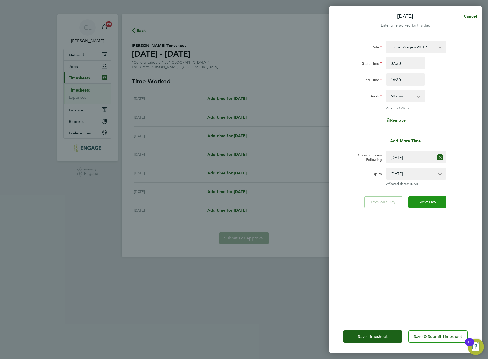
drag, startPoint x: 431, startPoint y: 200, endPoint x: 421, endPoint y: 182, distance: 20.7
click at [431, 200] on span "Next Day" at bounding box center [427, 201] width 18 height 5
select select "60"
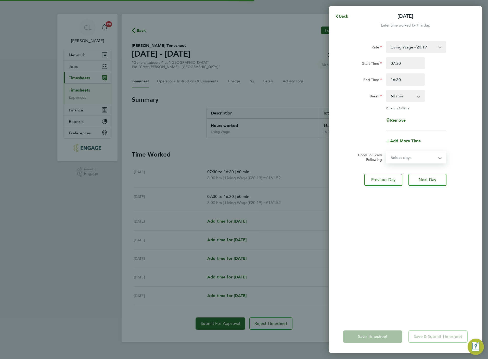
click at [407, 155] on select "Select days Day Weekday (Mon-Fri) Weekend (Sat-Sun) [DATE] [DATE] [DATE] [DATE]…" at bounding box center [412, 157] width 53 height 11
select select "WED"
click at [386, 152] on select "Select days Day Weekday (Mon-Fri) Weekend (Sat-Sun) [DATE] [DATE] [DATE] [DATE]…" at bounding box center [412, 157] width 53 height 11
select select "[DATE]"
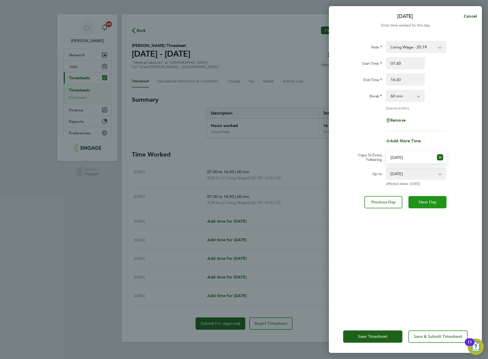
click at [429, 202] on span "Next Day" at bounding box center [427, 201] width 18 height 5
select select "0: null"
select select "60"
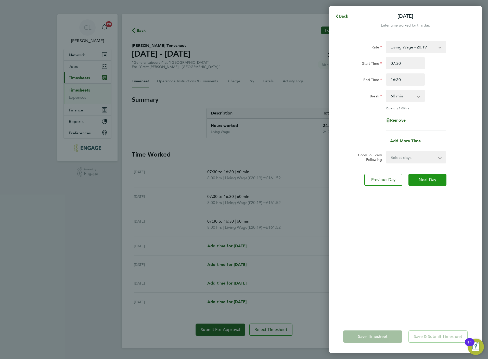
click at [424, 180] on span "Next Day" at bounding box center [427, 179] width 18 height 5
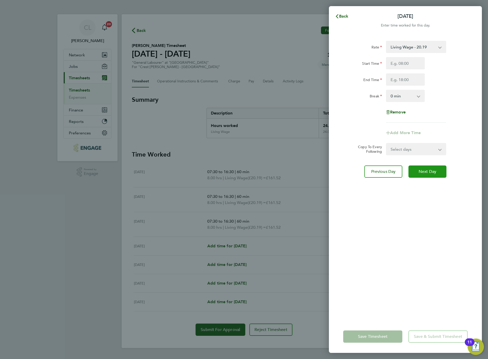
click at [422, 173] on span "Next Day" at bounding box center [427, 171] width 18 height 5
click at [393, 65] on input "Start Time" at bounding box center [405, 63] width 39 height 12
type input "07:30"
type input "12:30"
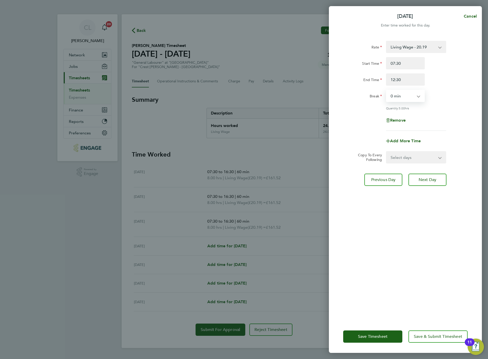
click at [410, 100] on select "0 min 15 min 30 min 45 min 60 min 75 min 90 min" at bounding box center [402, 95] width 32 height 11
select select "60"
click at [386, 90] on select "0 min 15 min 30 min 45 min 60 min 75 min 90 min" at bounding box center [402, 95] width 32 height 11
click at [439, 339] on button "Save & Submit Timesheet" at bounding box center [437, 336] width 59 height 12
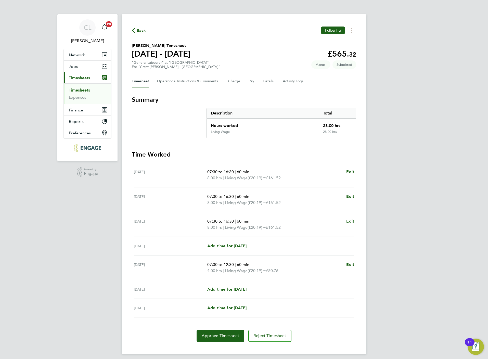
click at [138, 32] on span "Back" at bounding box center [141, 31] width 9 height 6
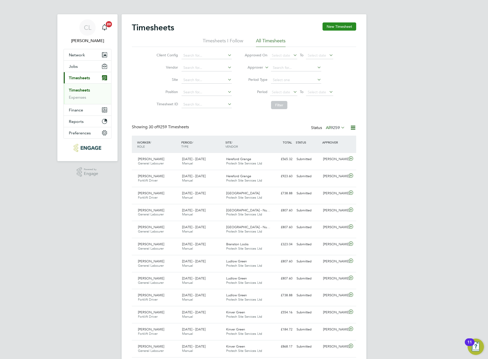
click at [344, 25] on button "New Timesheet" at bounding box center [339, 26] width 34 height 8
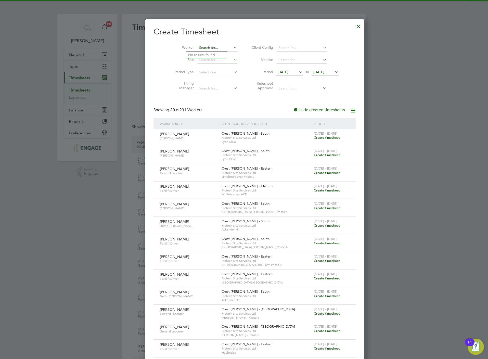
click at [197, 46] on input at bounding box center [217, 47] width 40 height 7
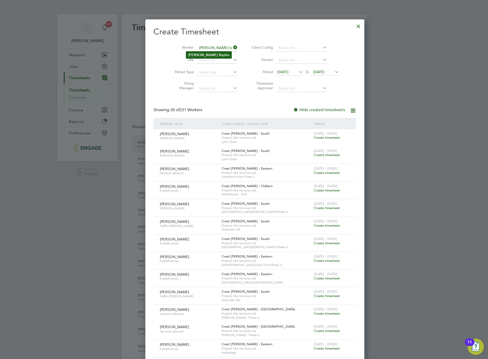
click at [193, 53] on b "[PERSON_NAME]" at bounding box center [203, 55] width 30 height 4
type input "[PERSON_NAME]"
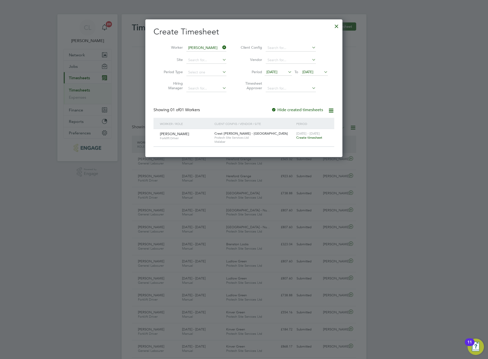
click at [298, 137] on span "Create timesheet" at bounding box center [309, 137] width 26 height 4
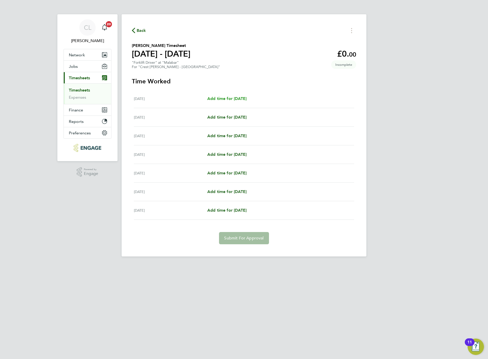
click at [234, 99] on span "Add time for [DATE]" at bounding box center [226, 98] width 39 height 5
select select "60"
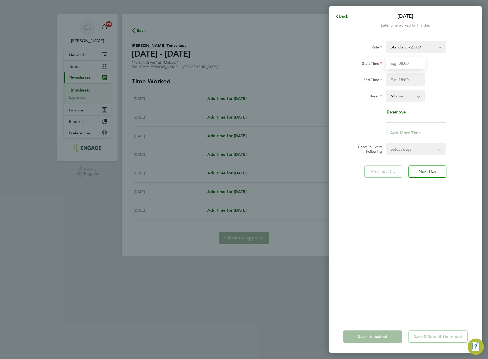
click at [395, 65] on input "Start Time" at bounding box center [405, 63] width 39 height 12
type input "07:30"
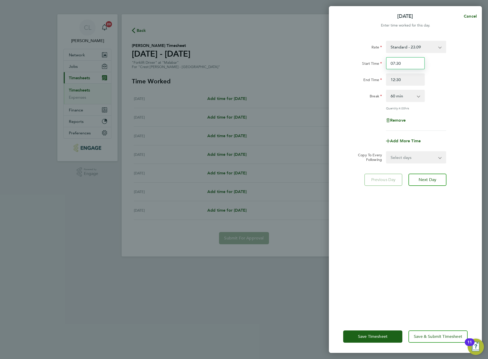
click at [403, 63] on input "07:30" at bounding box center [405, 63] width 39 height 12
click at [407, 78] on input "12:30" at bounding box center [405, 79] width 39 height 12
click at [406, 78] on input "12:30" at bounding box center [405, 79] width 39 height 12
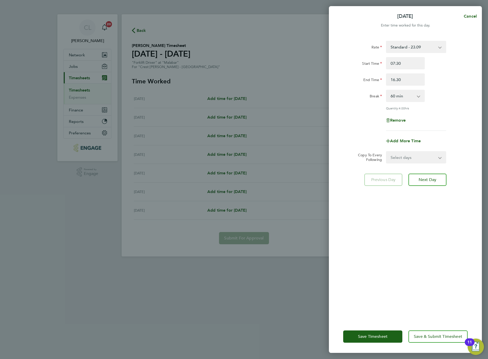
type input "16:30"
click at [427, 156] on select "Select days Day Weekday (Mon-Fri) Weekend (Sat-Sun) [DATE] [DATE] [DATE] [DATE]…" at bounding box center [412, 157] width 53 height 11
select select "DAY"
click at [386, 152] on select "Select days Day Weekday (Mon-Fri) Weekend (Sat-Sun) [DATE] [DATE] [DATE] [DATE]…" at bounding box center [412, 157] width 53 height 11
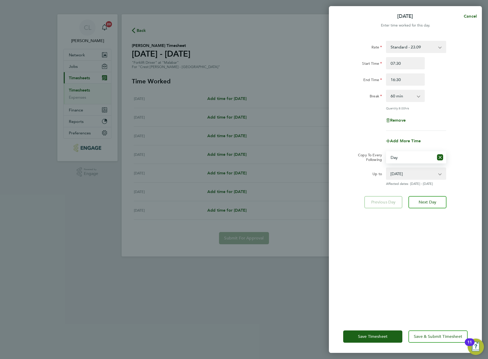
click at [408, 173] on select "[DATE] [DATE] [DATE] [DATE] [DATE] [DATE]" at bounding box center [412, 173] width 53 height 11
select select "[DATE]"
click at [386, 168] on select "[DATE] [DATE] [DATE] [DATE] [DATE] [DATE]" at bounding box center [412, 173] width 53 height 11
click at [435, 335] on span "Save & Submit Timesheet" at bounding box center [437, 336] width 48 height 5
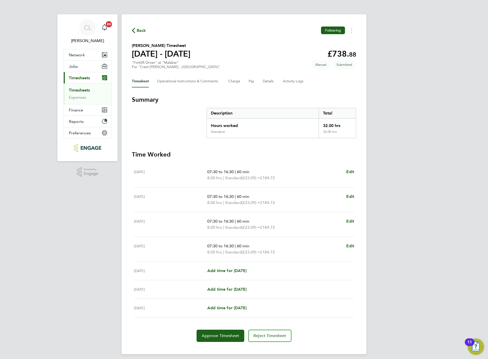
click at [145, 26] on div "Back Following" at bounding box center [244, 30] width 224 height 8
click at [138, 30] on span "Back" at bounding box center [141, 31] width 9 height 6
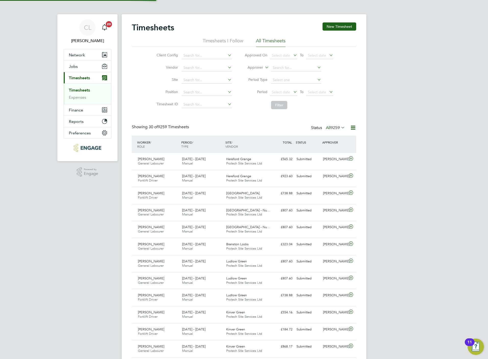
scroll to position [13, 44]
click at [335, 27] on button "New Timesheet" at bounding box center [339, 26] width 34 height 8
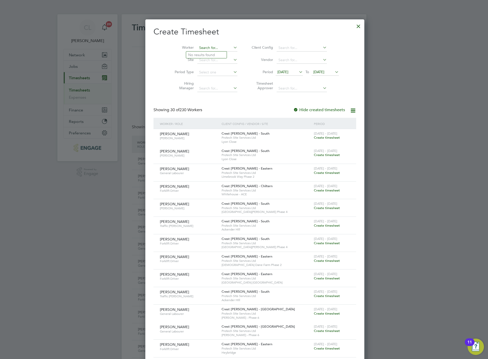
click at [197, 46] on input at bounding box center [217, 47] width 40 height 7
click at [202, 53] on li "Tadh g Power" at bounding box center [206, 54] width 41 height 7
type input "Tadhg Power"
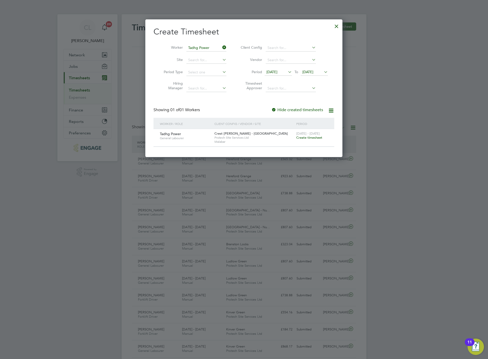
click at [304, 137] on span "Create timesheet" at bounding box center [309, 137] width 26 height 4
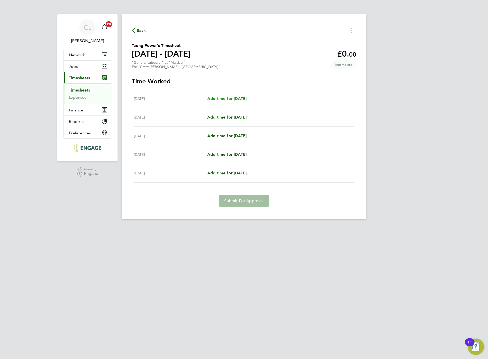
click at [226, 99] on span "Add time for [DATE]" at bounding box center [226, 98] width 39 height 5
select select "60"
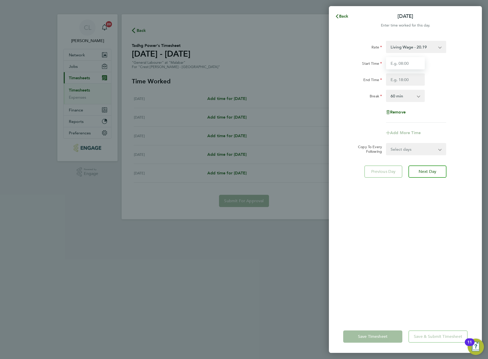
click at [399, 61] on input "Start Time" at bounding box center [405, 63] width 39 height 12
type input "07:30"
type input "16:30"
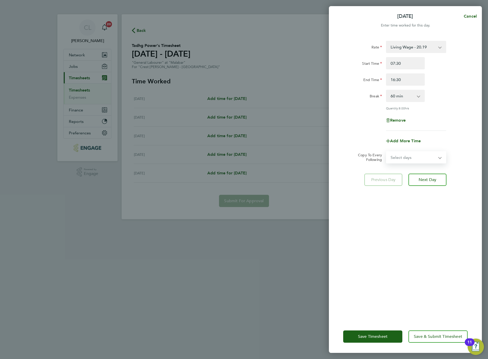
click at [423, 152] on select "Select days Day [DATE] [DATE] [DATE] [DATE]" at bounding box center [412, 157] width 53 height 11
select select "DAY"
click at [386, 152] on select "Select days Day [DATE] [DATE] [DATE] [DATE]" at bounding box center [412, 157] width 53 height 11
select select "[DATE]"
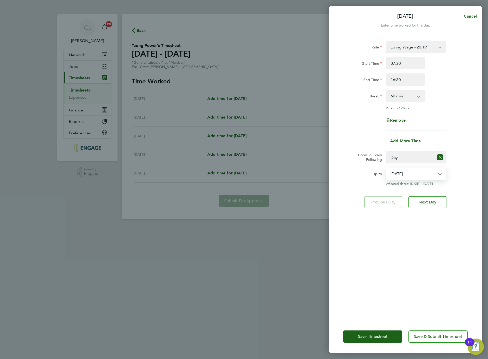
click at [411, 174] on select "[DATE] [DATE] [DATE] [DATE]" at bounding box center [412, 173] width 53 height 11
click at [386, 168] on select "[DATE] [DATE] [DATE] [DATE]" at bounding box center [412, 173] width 53 height 11
click at [442, 334] on span "Save & Submit Timesheet" at bounding box center [437, 336] width 48 height 5
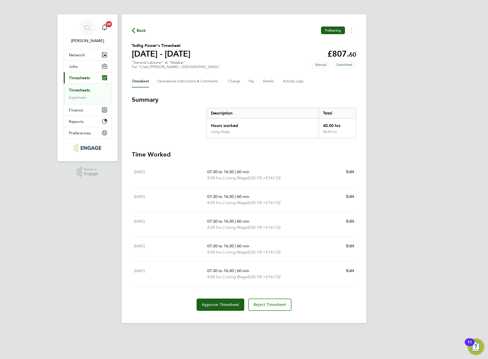
click at [141, 29] on span "Back" at bounding box center [141, 31] width 9 height 6
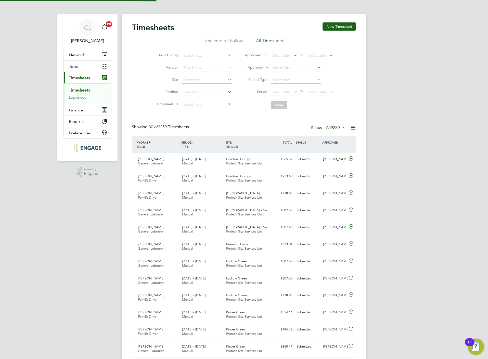
scroll to position [13, 44]
click at [358, 25] on div "Timesheets New Timesheet Timesheets I Follow All Timesheets Client Config Vendo…" at bounding box center [244, 351] width 245 height 674
click at [348, 27] on button "New Timesheet" at bounding box center [339, 26] width 34 height 8
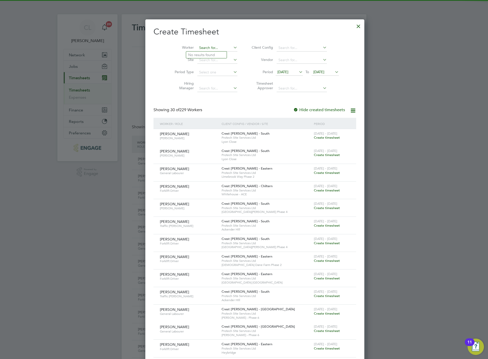
click at [206, 48] on input at bounding box center [217, 47] width 40 height 7
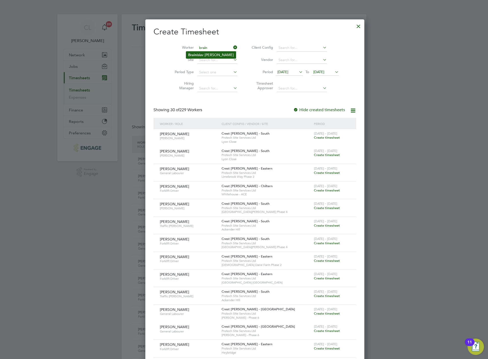
click at [207, 55] on li "Brain islav [PERSON_NAME]" at bounding box center [211, 54] width 50 height 7
type input "[PERSON_NAME]"
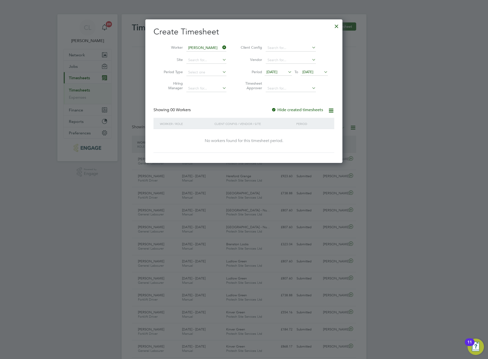
click at [306, 71] on span "[DATE]" at bounding box center [307, 72] width 11 height 5
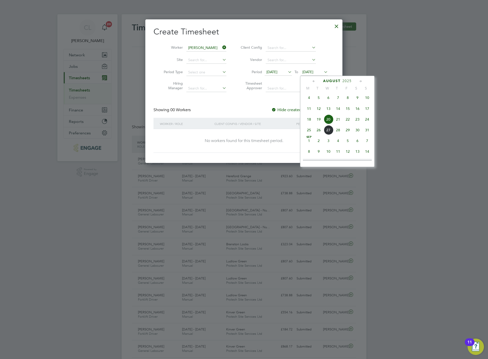
click at [356, 124] on span "23" at bounding box center [357, 119] width 10 height 10
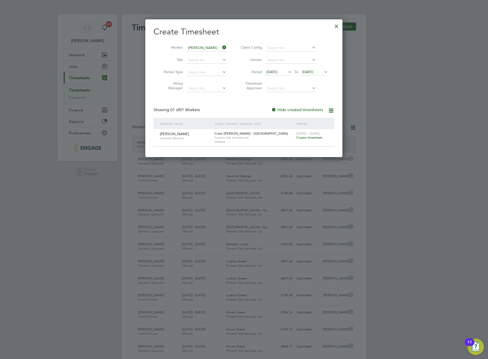
click at [306, 139] on span "Create timesheet" at bounding box center [309, 137] width 26 height 4
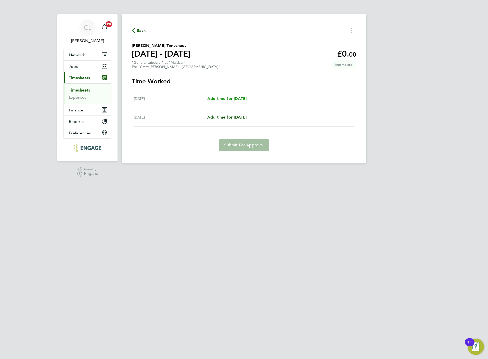
click at [243, 99] on span "Add time for [DATE]" at bounding box center [226, 98] width 39 height 5
select select "60"
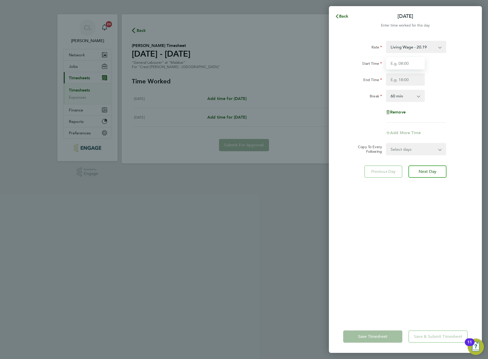
click at [401, 63] on input "Start Time" at bounding box center [405, 63] width 39 height 12
type input "07:30"
type input "16:30"
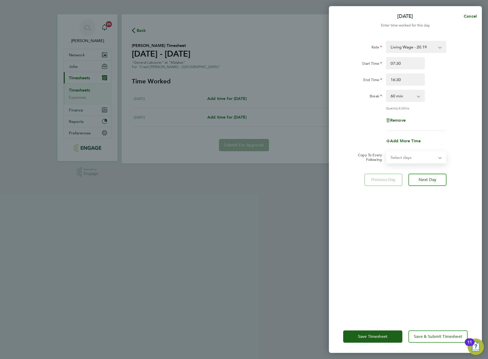
click at [414, 154] on select "Select days [DATE]" at bounding box center [412, 157] width 53 height 11
select select "FRI"
click at [386, 152] on select "Select days [DATE]" at bounding box center [412, 157] width 53 height 11
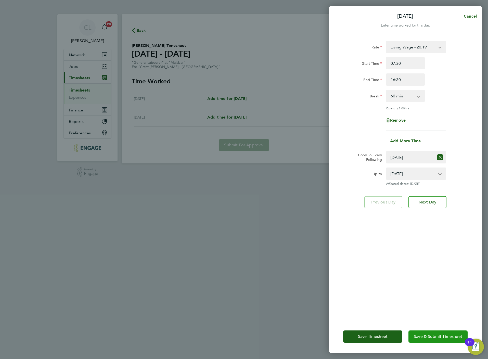
click at [426, 331] on button "Save & Submit Timesheet" at bounding box center [437, 336] width 59 height 12
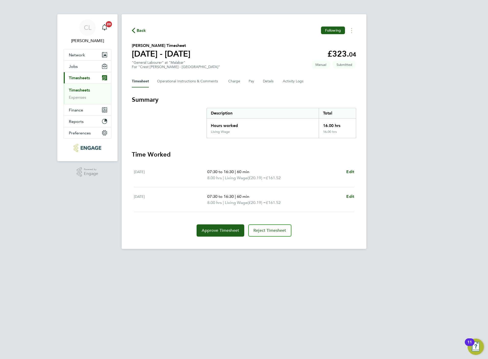
click at [139, 33] on span "Back" at bounding box center [141, 31] width 9 height 6
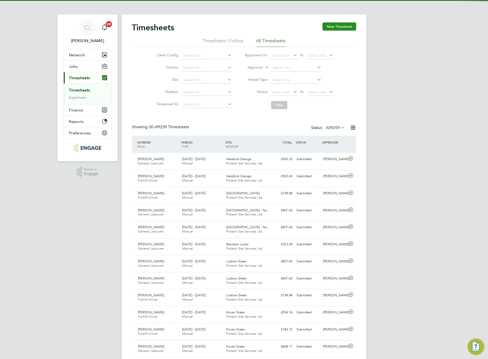
click at [324, 27] on button "New Timesheet" at bounding box center [339, 26] width 34 height 8
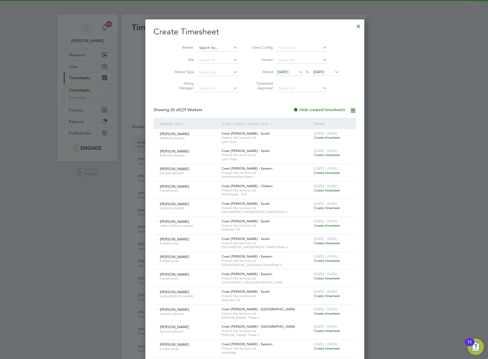
drag, startPoint x: 217, startPoint y: 47, endPoint x: 219, endPoint y: 49, distance: 2.7
click at [217, 48] on input at bounding box center [217, 47] width 40 height 7
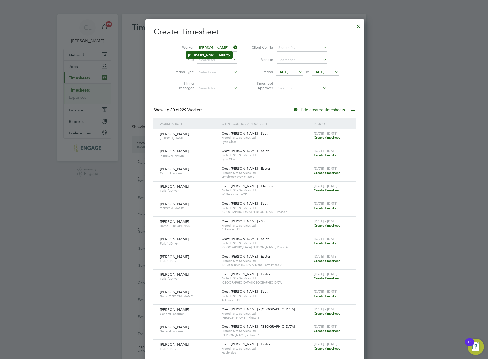
click at [211, 53] on li "[PERSON_NAME]" at bounding box center [209, 54] width 46 height 7
type input "[PERSON_NAME]"
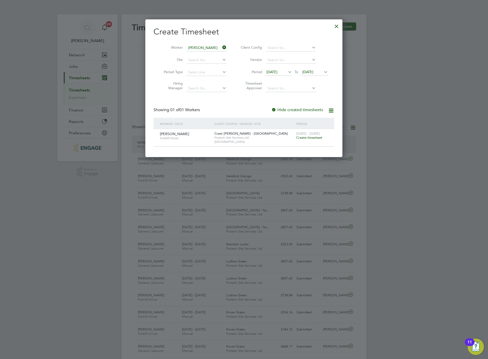
click at [318, 138] on span "Create timesheet" at bounding box center [309, 137] width 26 height 4
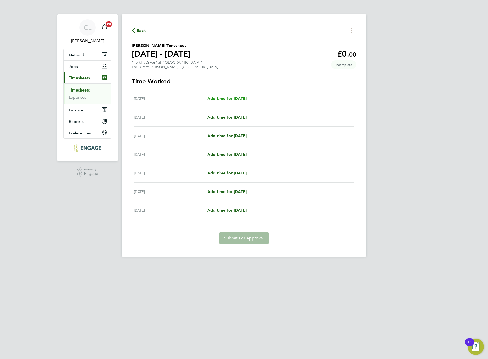
click at [245, 96] on span "Add time for [DATE]" at bounding box center [226, 98] width 39 height 5
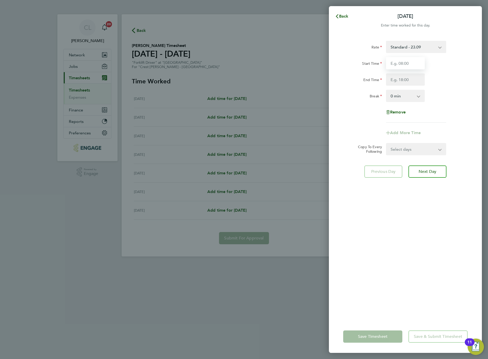
click at [395, 64] on input "Start Time" at bounding box center [405, 63] width 39 height 12
type input "07:30"
type input "16:30"
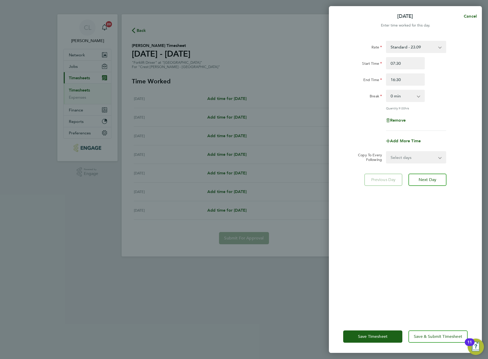
click at [408, 91] on select "0 min 15 min 30 min 45 min 60 min 75 min 90 min" at bounding box center [402, 95] width 32 height 11
select select "60"
click at [386, 90] on select "0 min 15 min 30 min 45 min 60 min 75 min 90 min" at bounding box center [402, 95] width 32 height 11
click at [406, 160] on select "Select days Day Weekday (Mon-Fri) Weekend (Sat-Sun) [DATE] [DATE] [DATE] [DATE]…" at bounding box center [412, 157] width 53 height 11
select select "WEEKDAY"
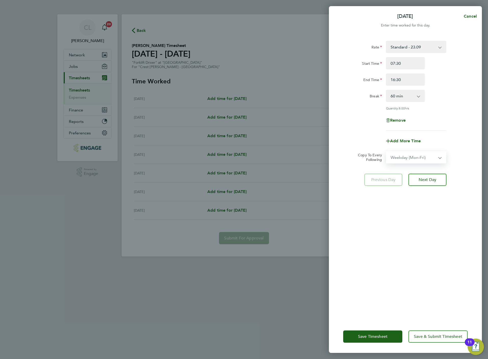
click at [386, 152] on select "Select days Day Weekday (Mon-Fri) Weekend (Sat-Sun) [DATE] [DATE] [DATE] [DATE]…" at bounding box center [412, 157] width 53 height 11
select select "[DATE]"
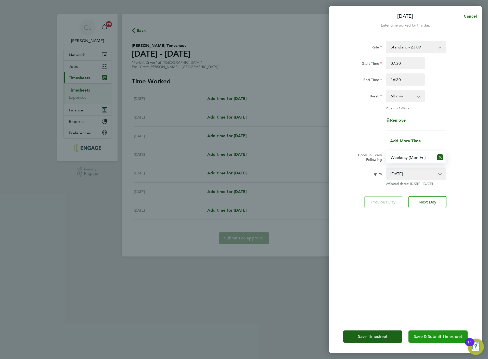
click at [437, 331] on button "Save & Submit Timesheet" at bounding box center [437, 336] width 59 height 12
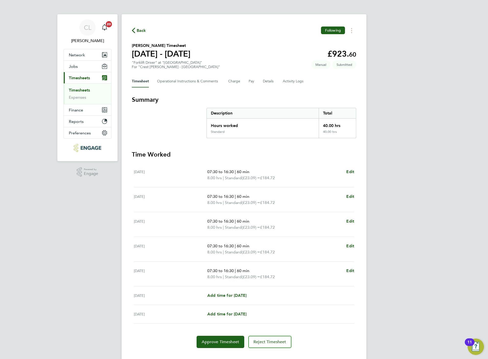
click at [135, 28] on button "Back" at bounding box center [139, 30] width 14 height 6
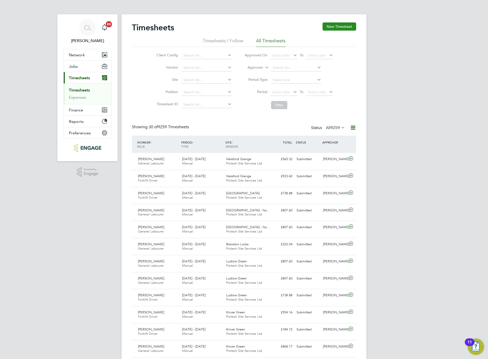
click at [348, 28] on button "New Timesheet" at bounding box center [339, 26] width 34 height 8
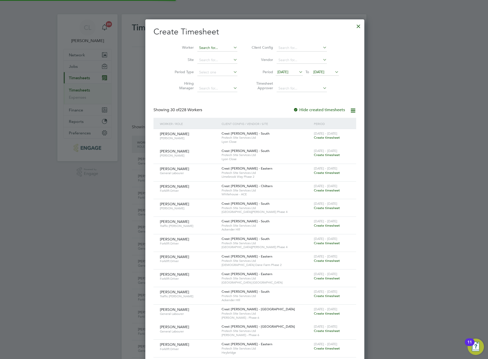
click at [218, 47] on input at bounding box center [217, 47] width 40 height 7
click at [199, 53] on li "Moni ca Taveira" at bounding box center [206, 54] width 41 height 7
type input "[PERSON_NAME]"
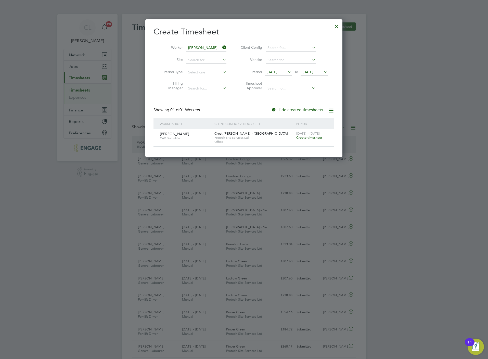
click at [307, 138] on span "Create timesheet" at bounding box center [309, 137] width 26 height 4
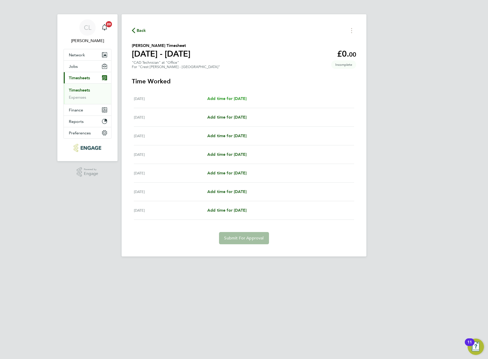
click at [239, 96] on span "Add time for [DATE]" at bounding box center [226, 98] width 39 height 5
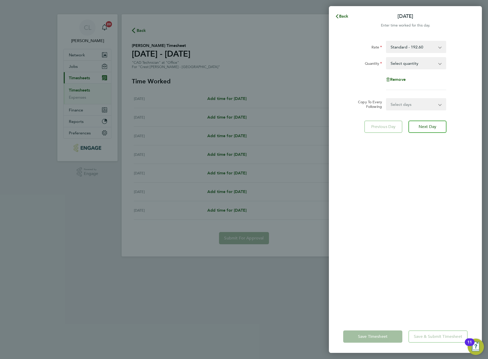
click at [407, 65] on select "Select quantity 0.5 1" at bounding box center [412, 63] width 53 height 11
select select "1"
click at [386, 58] on select "Select quantity 0.5 1" at bounding box center [412, 63] width 53 height 11
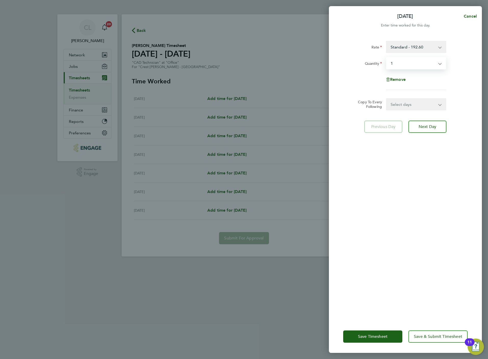
click at [405, 102] on select "Select days Day Weekday (Mon-Fri) Weekend (Sat-Sun) [DATE] [DATE] [DATE] [DATE]…" at bounding box center [412, 104] width 53 height 11
select select "WEEKDAY"
click at [386, 99] on select "Select days Day Weekday (Mon-Fri) Weekend (Sat-Sun) [DATE] [DATE] [DATE] [DATE]…" at bounding box center [412, 104] width 53 height 11
select select "[DATE]"
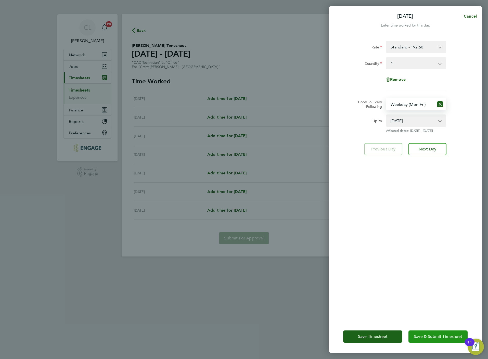
click at [436, 341] on button "Save & Submit Timesheet" at bounding box center [437, 336] width 59 height 12
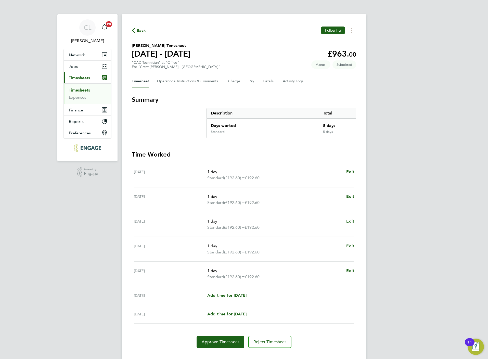
click at [140, 27] on div "Back Following" at bounding box center [244, 30] width 224 height 8
click at [141, 30] on span "Back" at bounding box center [141, 31] width 9 height 6
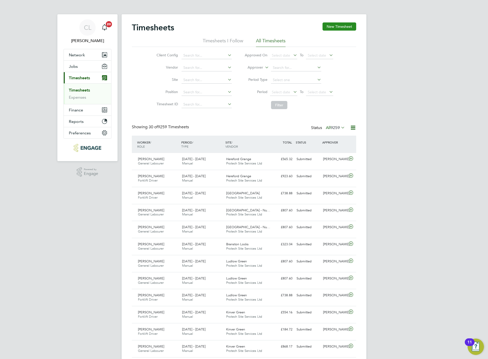
click at [336, 24] on button "New Timesheet" at bounding box center [339, 26] width 34 height 8
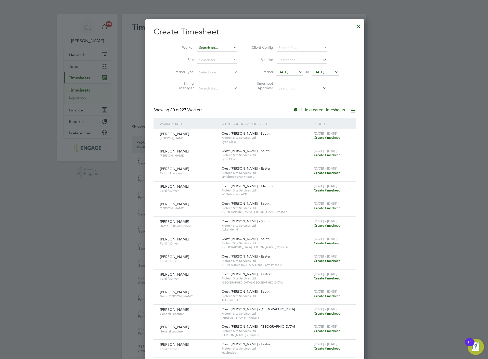
click at [203, 51] on div "Timesheets New Timesheet Timesheets I Follow All Timesheets Client Config Vendo…" at bounding box center [244, 351] width 245 height 674
click at [207, 79] on li "Tem bile Mnyaka" at bounding box center [206, 82] width 41 height 7
type input "Tembile Mnyaka"
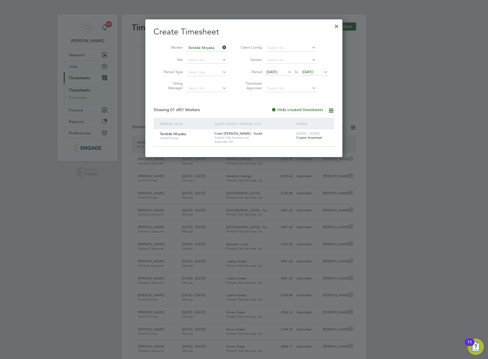
click at [307, 139] on span "Create timesheet" at bounding box center [309, 137] width 26 height 4
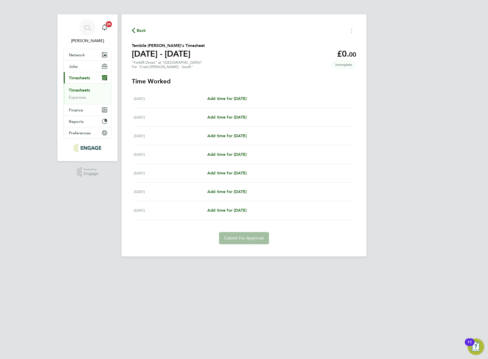
click at [232, 90] on div "[DATE] Add time for [DATE] Add time for [DATE]" at bounding box center [244, 98] width 220 height 19
click at [242, 93] on div "[DATE] Add time for [DATE] Add time for [DATE]" at bounding box center [244, 98] width 220 height 19
click at [244, 97] on span "Add time for [DATE]" at bounding box center [226, 98] width 39 height 5
select select "60"
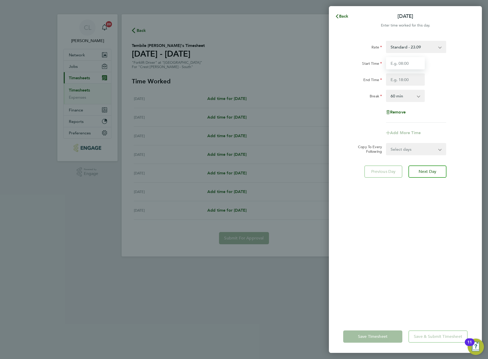
click at [411, 67] on input "Start Time" at bounding box center [405, 63] width 39 height 12
type input "07:30"
type input "16:30"
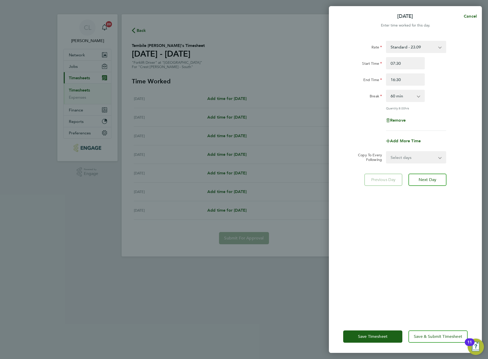
click at [411, 90] on select "0 min 15 min 30 min 45 min 60 min 75 min 90 min" at bounding box center [402, 95] width 32 height 11
select select "0"
click at [386, 90] on select "0 min 15 min 30 min 45 min 60 min 75 min 90 min" at bounding box center [402, 95] width 32 height 11
click at [411, 157] on select "Select days Day Weekday (Mon-Fri) Weekend (Sat-Sun) [DATE] [DATE] [DATE] [DATE]…" at bounding box center [412, 157] width 53 height 11
select select "WEEKDAY"
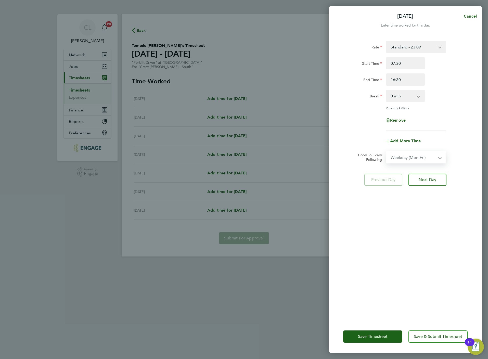
click at [386, 152] on select "Select days Day Weekday (Mon-Fri) Weekend (Sat-Sun) [DATE] [DATE] [DATE] [DATE]…" at bounding box center [412, 157] width 53 height 11
select select "[DATE]"
click at [430, 199] on span "Next Day" at bounding box center [427, 201] width 18 height 5
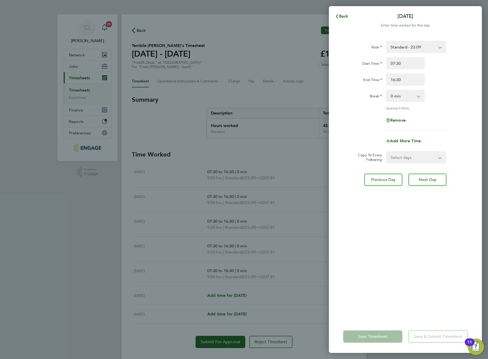
click at [406, 92] on select "0 min 15 min 30 min 45 min 60 min 75 min 90 min" at bounding box center [402, 95] width 32 height 11
select select "30"
click at [386, 90] on select "0 min 15 min 30 min 45 min 60 min 75 min 90 min" at bounding box center [402, 95] width 32 height 11
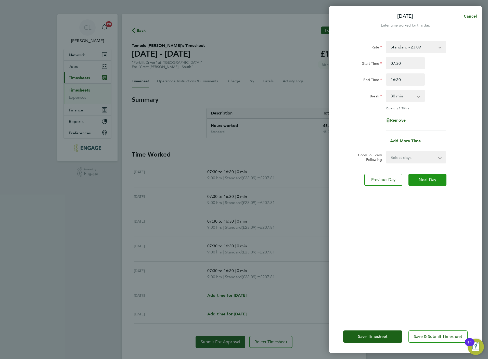
click at [427, 182] on button "Next Day" at bounding box center [427, 179] width 38 height 12
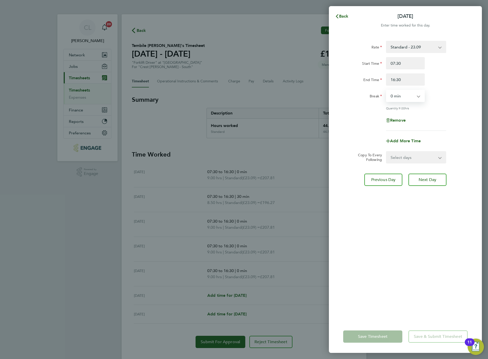
click at [411, 98] on select "0 min 15 min 30 min 45 min 60 min 75 min 90 min" at bounding box center [402, 95] width 32 height 11
select select "30"
click at [386, 90] on select "0 min 15 min 30 min 45 min 60 min 75 min 90 min" at bounding box center [402, 95] width 32 height 11
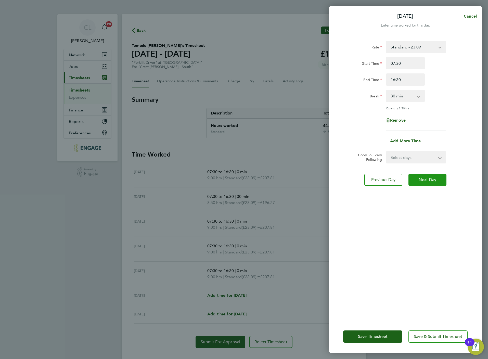
click at [425, 177] on span "Next Day" at bounding box center [427, 179] width 18 height 5
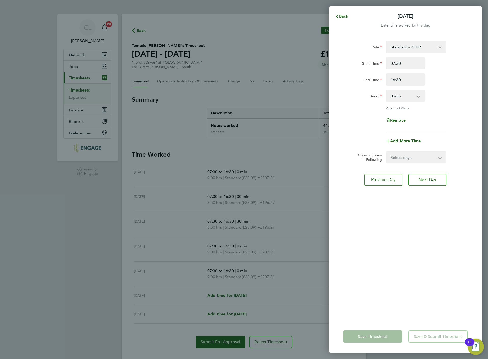
click at [414, 99] on select "0 min 15 min 30 min 45 min 60 min 75 min 90 min" at bounding box center [402, 95] width 32 height 11
select select "30"
click at [386, 90] on select "0 min 15 min 30 min 45 min 60 min 75 min 90 min" at bounding box center [402, 95] width 32 height 11
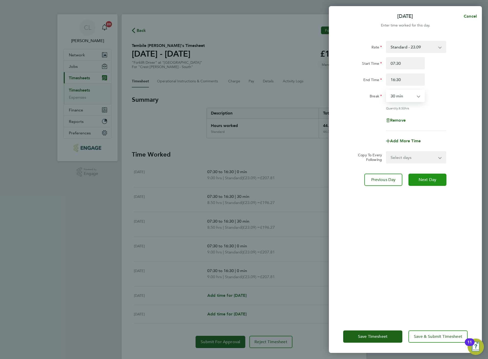
click at [436, 178] on button "Next Day" at bounding box center [427, 179] width 38 height 12
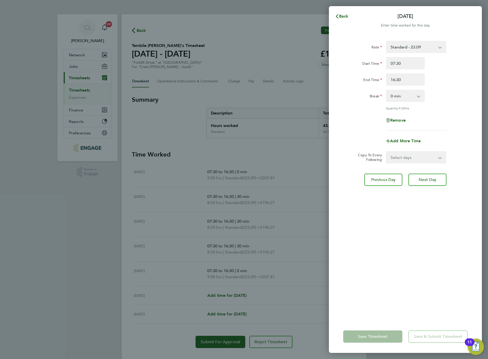
click at [413, 92] on select "0 min 15 min 30 min 45 min 60 min 75 min 90 min" at bounding box center [402, 95] width 32 height 11
select select "30"
click at [386, 90] on select "0 min 15 min 30 min 45 min 60 min 75 min 90 min" at bounding box center [402, 95] width 32 height 11
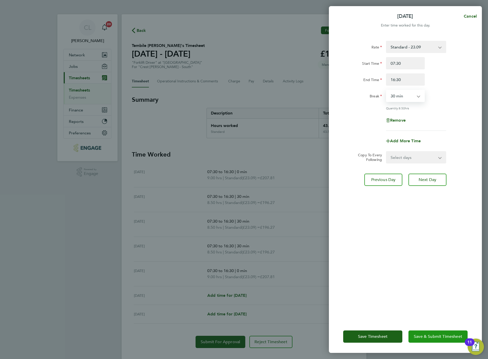
click at [436, 337] on span "Save & Submit Timesheet" at bounding box center [437, 336] width 48 height 5
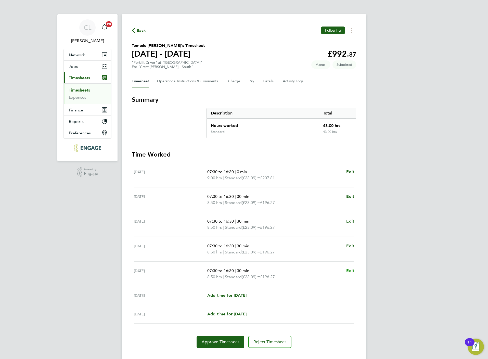
click at [352, 269] on span "Edit" at bounding box center [350, 270] width 8 height 5
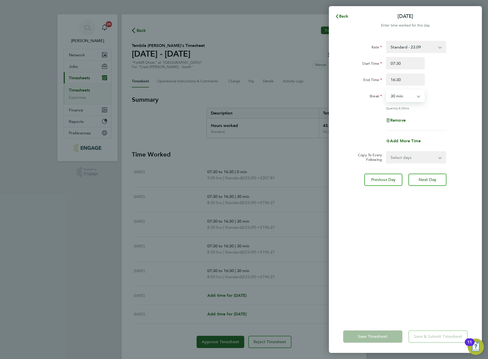
click at [411, 91] on select "0 min 15 min 30 min 45 min 60 min 75 min 90 min" at bounding box center [402, 95] width 32 height 11
select select "60"
click at [386, 90] on select "0 min 15 min 30 min 45 min 60 min 75 min 90 min" at bounding box center [402, 95] width 32 height 11
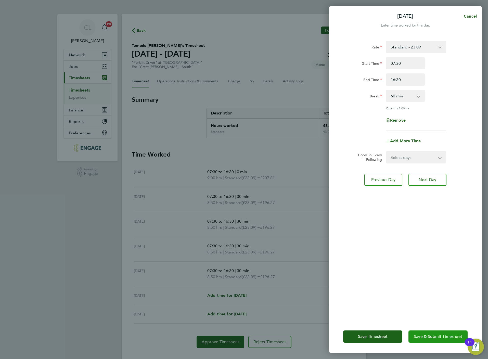
click at [430, 331] on button "Save & Submit Timesheet" at bounding box center [437, 336] width 59 height 12
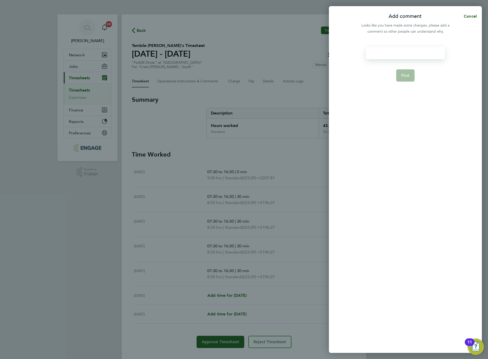
click at [399, 54] on div at bounding box center [405, 53] width 79 height 12
click at [404, 83] on form "Amend Post" at bounding box center [405, 147] width 83 height 200
click at [405, 79] on button "Post" at bounding box center [405, 75] width 19 height 12
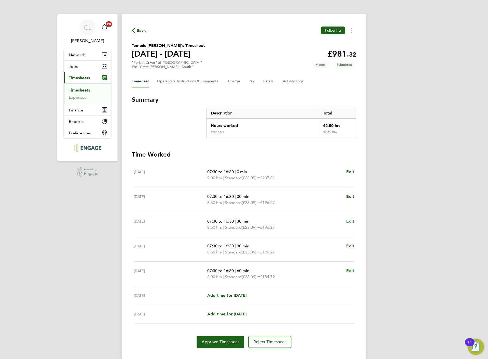
click at [352, 274] on link "Edit" at bounding box center [350, 270] width 8 height 6
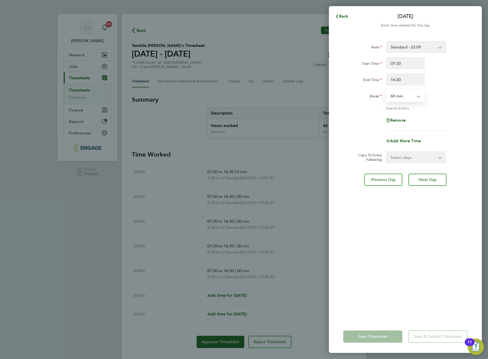
click at [413, 95] on select "0 min 15 min 30 min 45 min 60 min 75 min 90 min" at bounding box center [402, 95] width 32 height 11
select select "0"
click at [386, 90] on select "0 min 15 min 30 min 45 min 60 min 75 min 90 min" at bounding box center [402, 95] width 32 height 11
click at [421, 332] on button "Save & Submit Timesheet" at bounding box center [437, 336] width 59 height 12
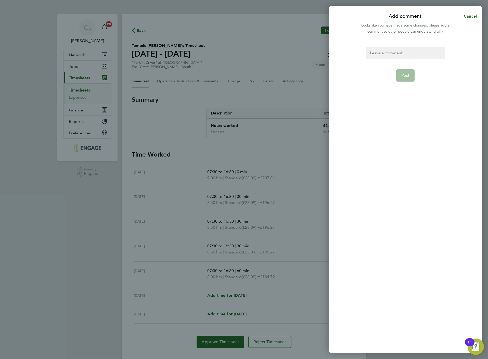
click at [396, 50] on div at bounding box center [405, 53] width 79 height 12
click at [408, 77] on span "Post" at bounding box center [405, 75] width 8 height 5
